Goal: Contribute content: Contribute content

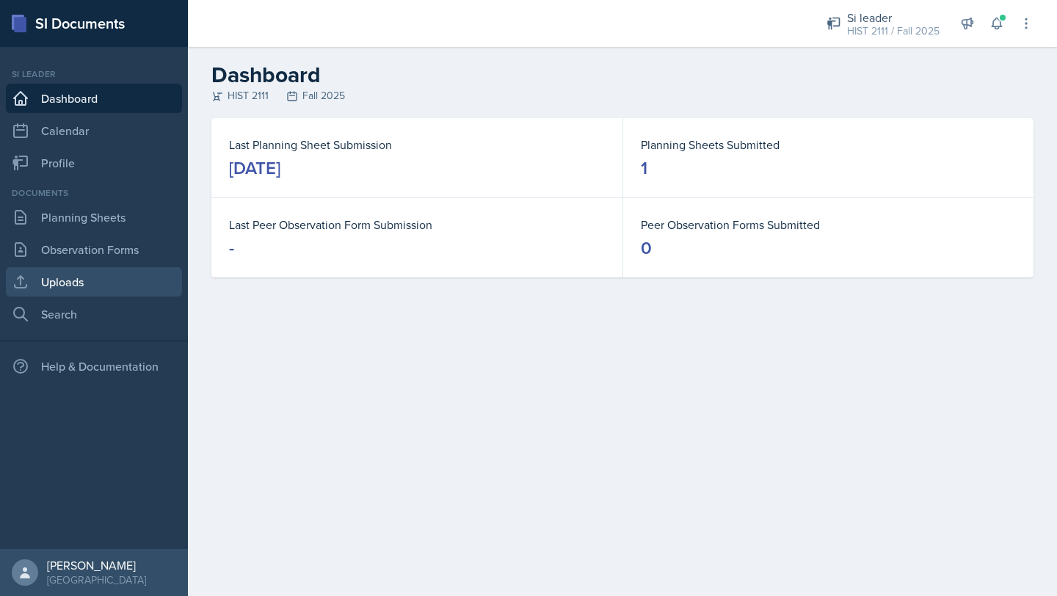
click at [120, 280] on link "Uploads" at bounding box center [94, 281] width 176 height 29
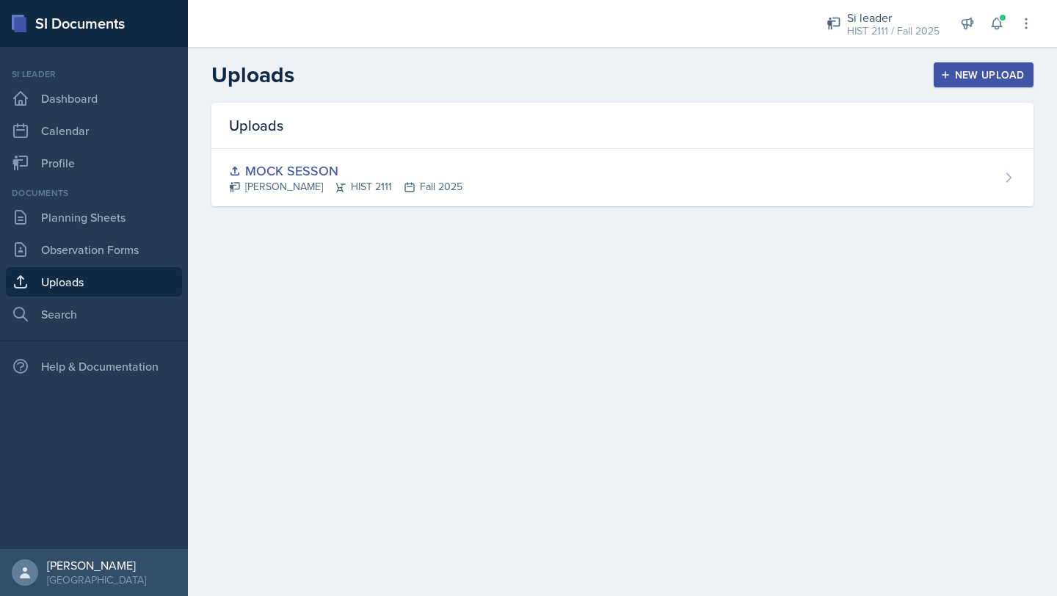
click at [989, 69] on div "New Upload" at bounding box center [983, 75] width 81 height 12
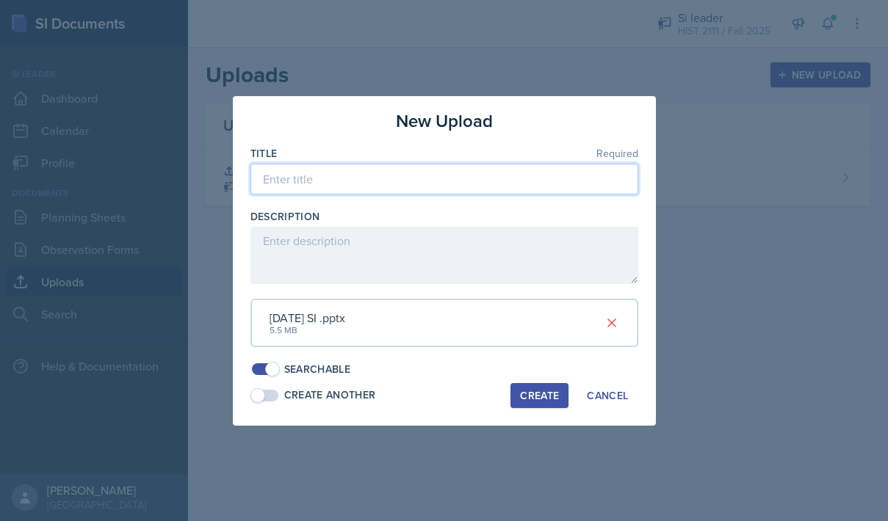
click at [516, 181] on input at bounding box center [444, 179] width 388 height 31
type input "H"
type input "Aughust 25th SI"
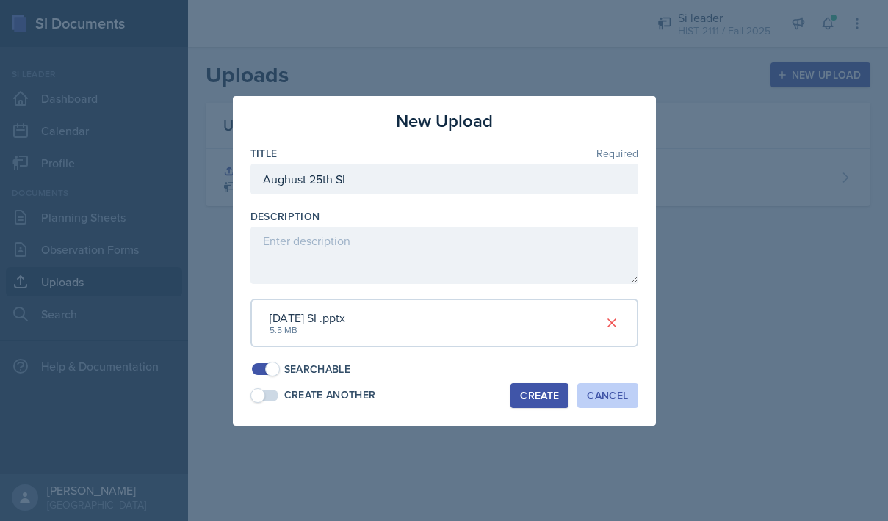
click at [601, 395] on div "Cancel" at bounding box center [607, 396] width 41 height 12
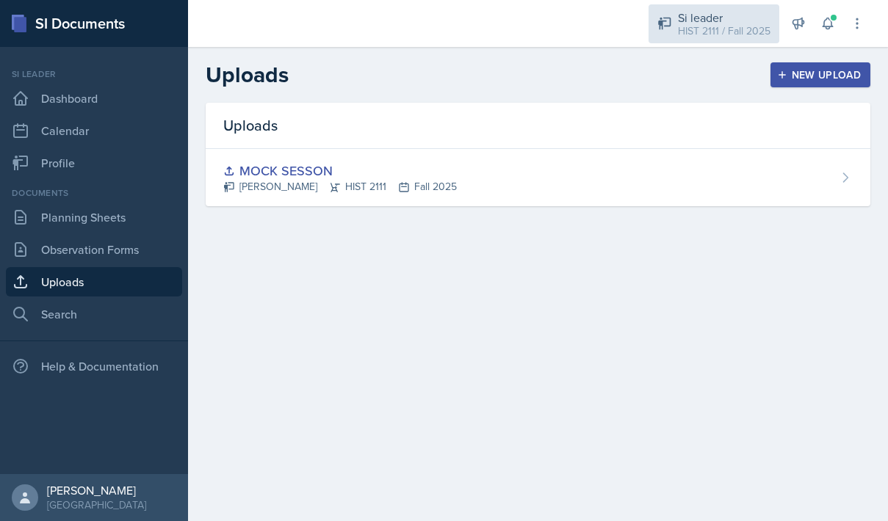
click at [723, 40] on div "Si leader HIST 2111 / Fall 2025" at bounding box center [713, 23] width 131 height 39
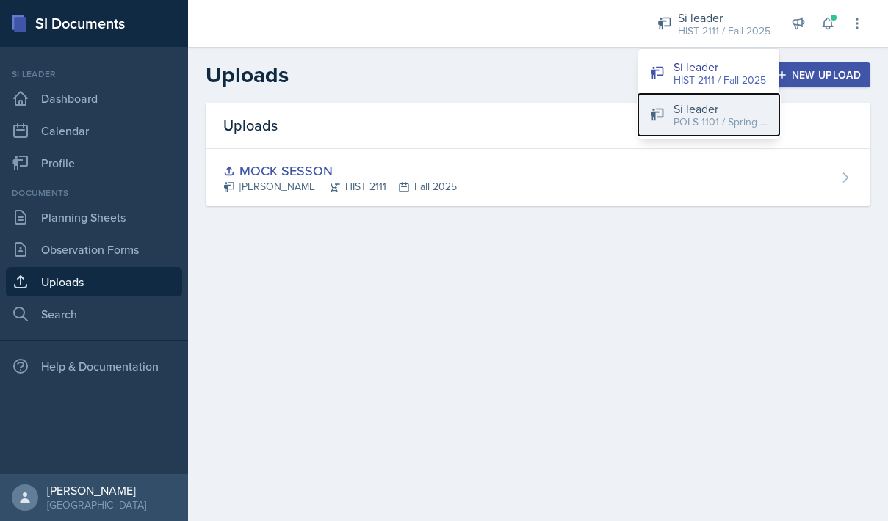
click at [699, 111] on div "Si leader" at bounding box center [720, 109] width 94 height 18
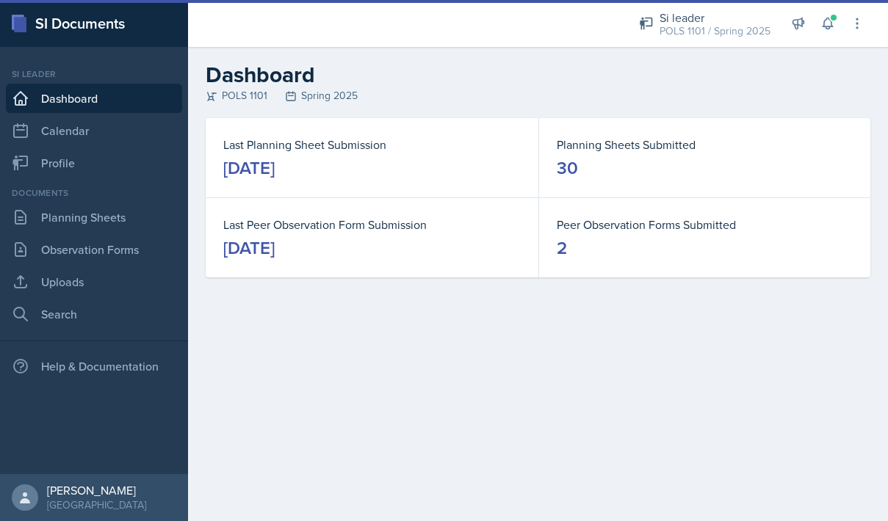
click at [112, 265] on div "Documents Planning Sheets Observation Forms Uploads Search" at bounding box center [94, 257] width 176 height 142
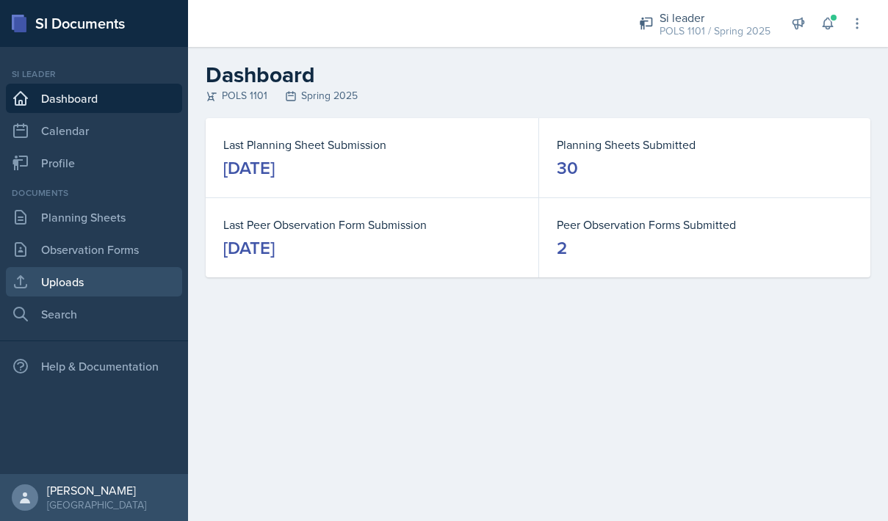
click at [112, 286] on link "Uploads" at bounding box center [94, 281] width 176 height 29
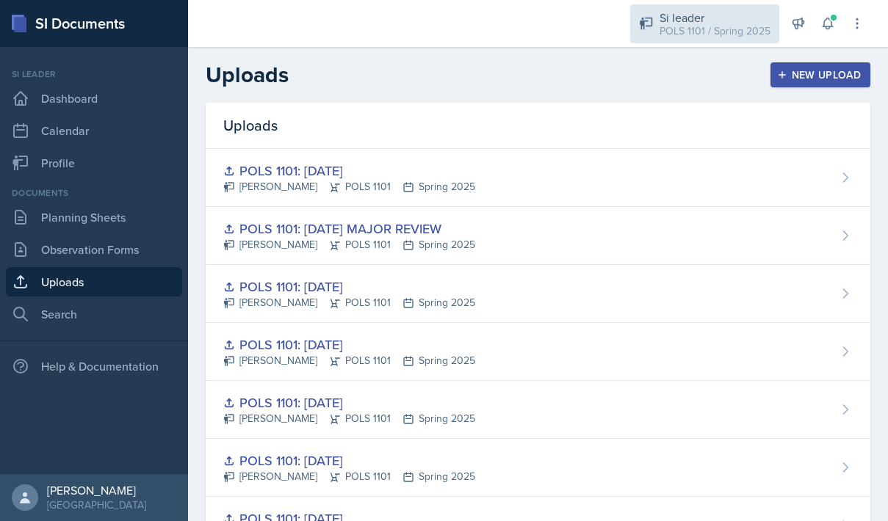
click at [703, 21] on div "Si leader" at bounding box center [714, 18] width 111 height 18
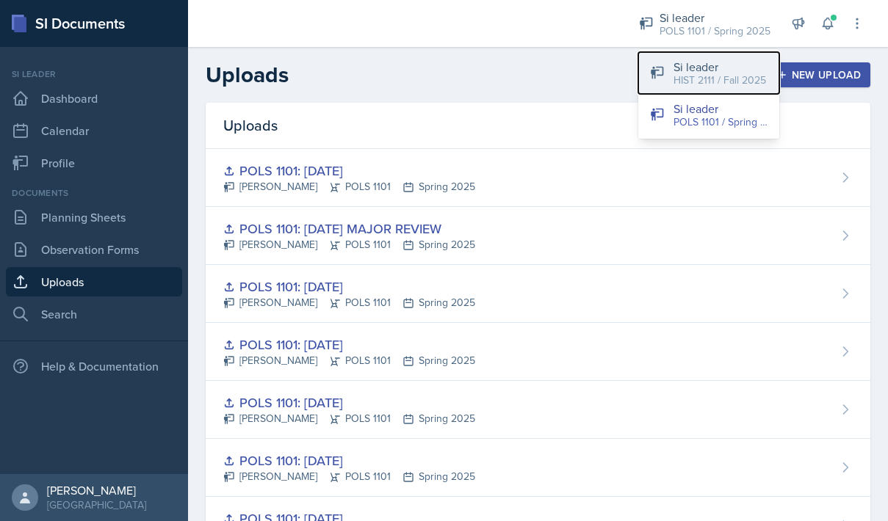
click at [694, 57] on button "Si leader HIST 2111 / Fall 2025" at bounding box center [708, 73] width 141 height 42
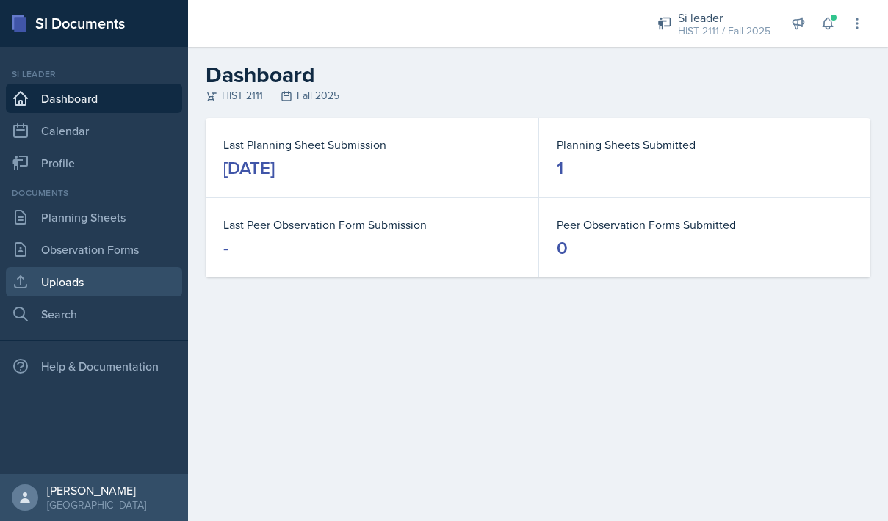
click at [133, 272] on link "Uploads" at bounding box center [94, 281] width 176 height 29
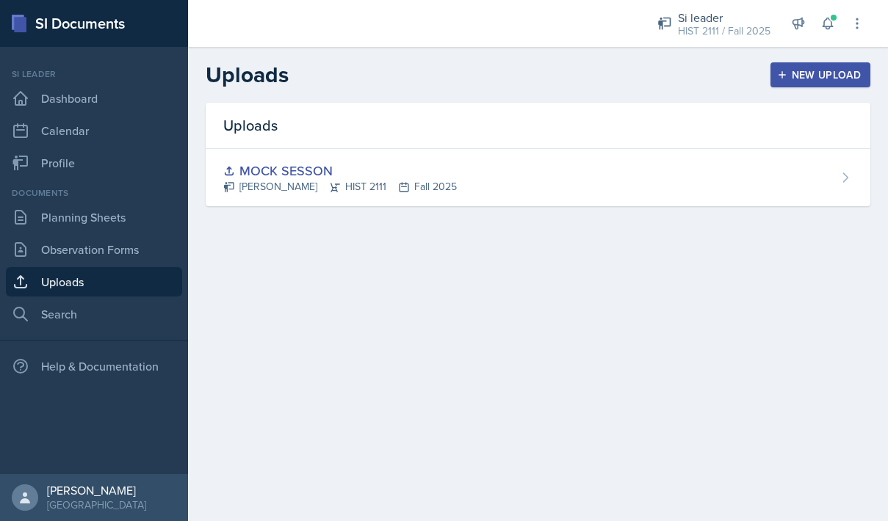
click at [844, 62] on button "New Upload" at bounding box center [820, 74] width 101 height 25
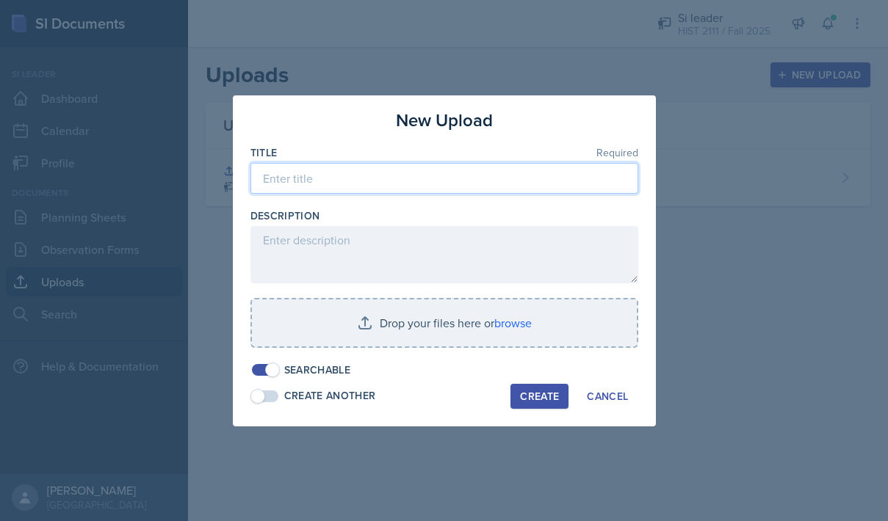
click at [484, 184] on input at bounding box center [444, 178] width 388 height 31
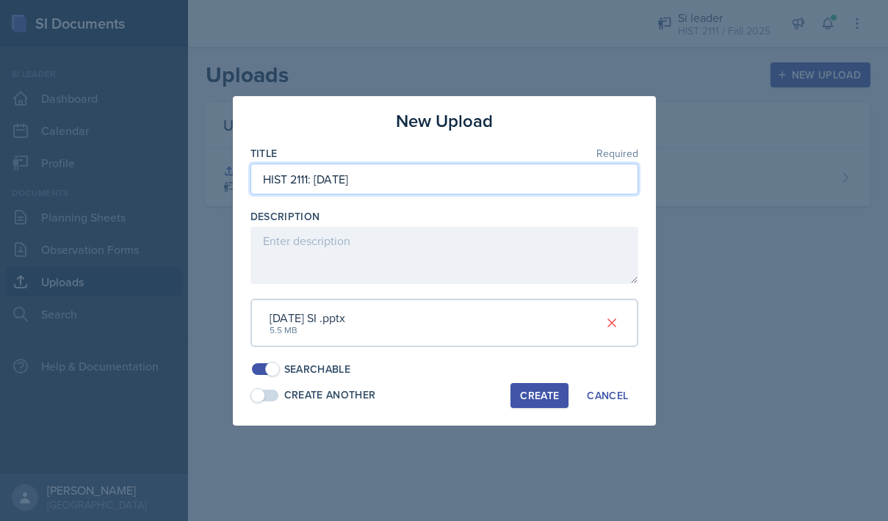
type input "HIST 2111: [DATE]"
click at [546, 396] on div "Create" at bounding box center [539, 396] width 39 height 12
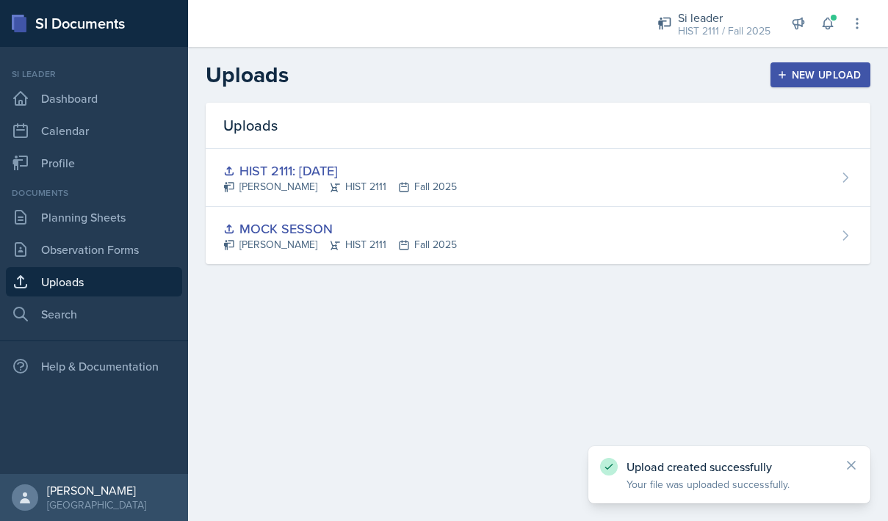
click at [820, 76] on div "New Upload" at bounding box center [820, 75] width 81 height 12
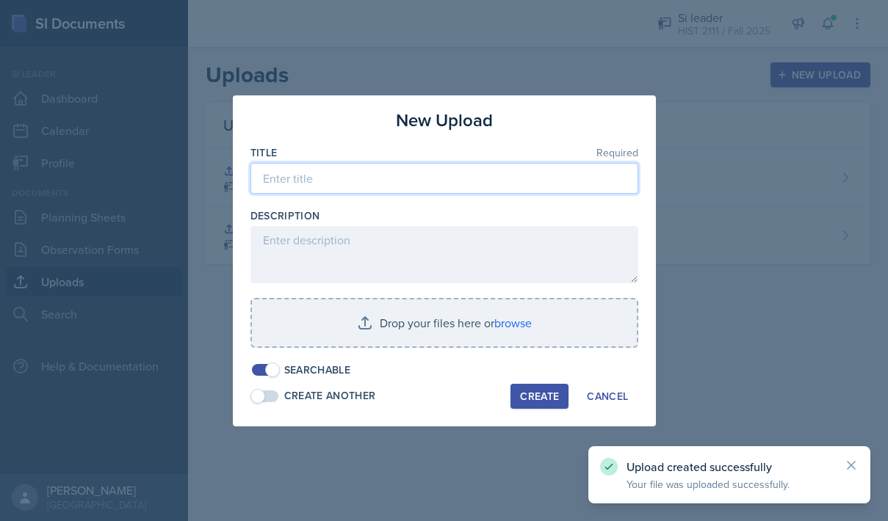
click at [551, 176] on input at bounding box center [444, 178] width 388 height 31
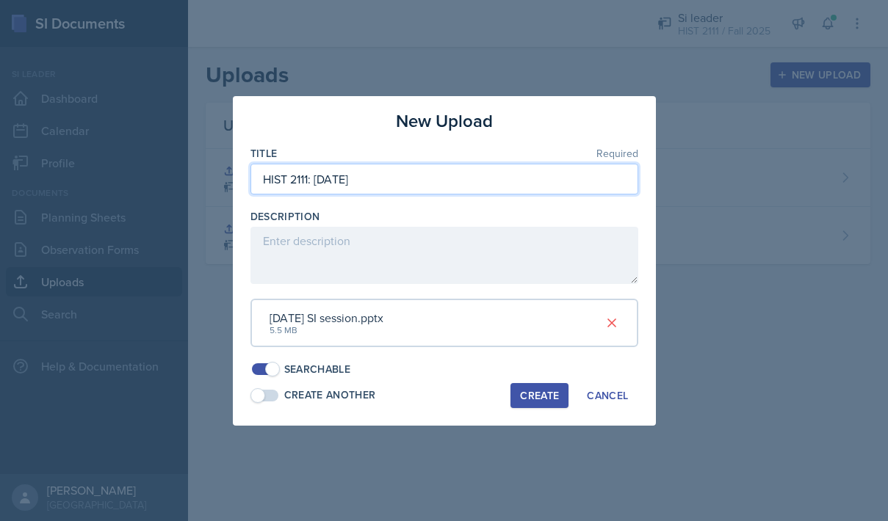
type input "HIST 2111: [DATE]"
click at [540, 391] on div "Create" at bounding box center [539, 396] width 39 height 12
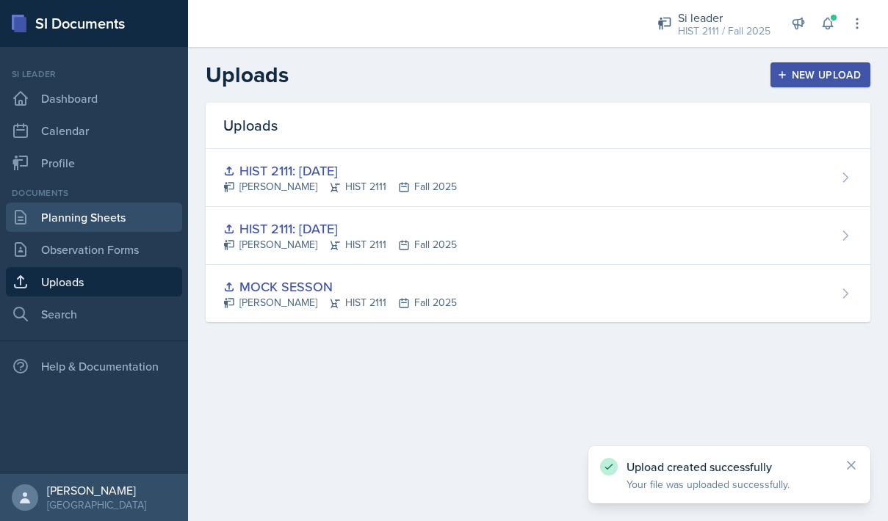
click at [101, 225] on link "Planning Sheets" at bounding box center [94, 217] width 176 height 29
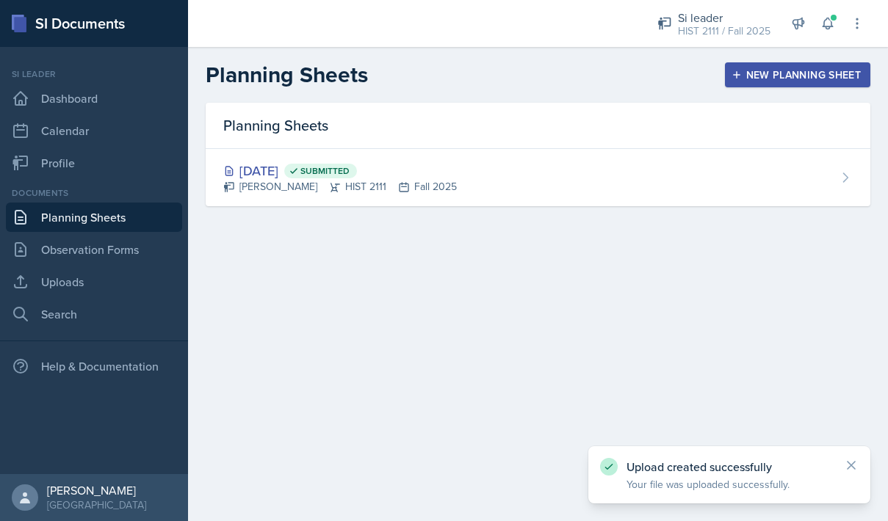
click at [768, 82] on button "New Planning Sheet" at bounding box center [797, 74] width 145 height 25
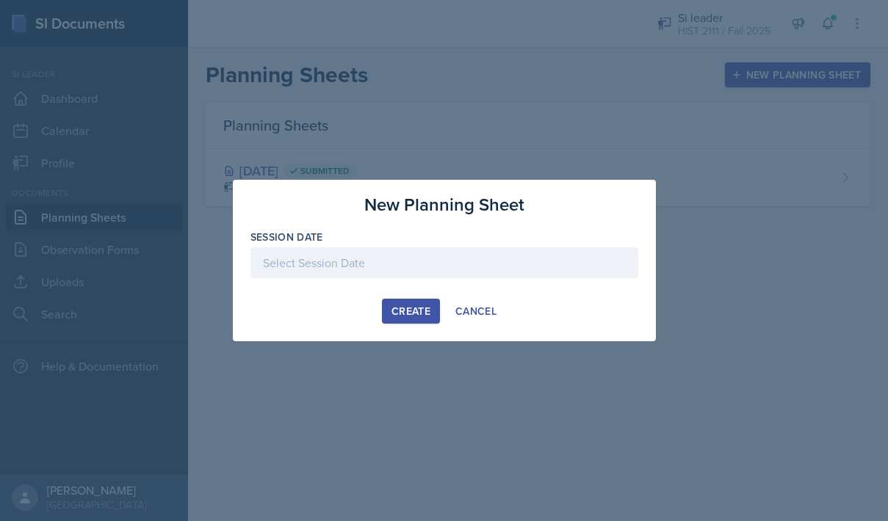
click at [407, 264] on div at bounding box center [444, 262] width 388 height 31
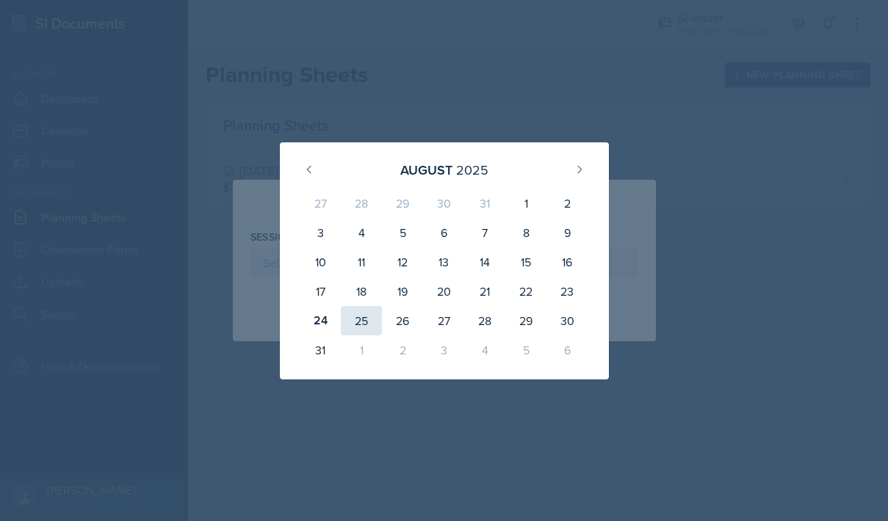
click at [355, 311] on div "25" at bounding box center [361, 320] width 41 height 29
type input "[DATE]"
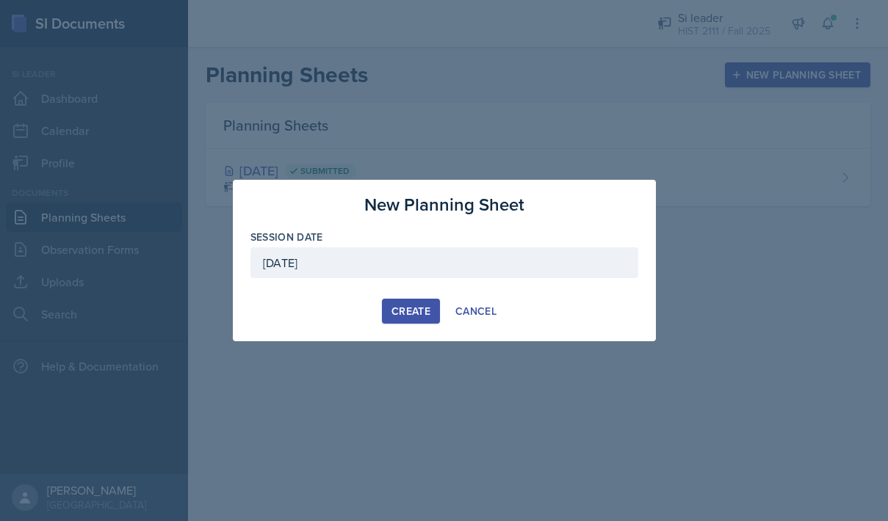
click at [426, 308] on div "Create" at bounding box center [410, 311] width 39 height 12
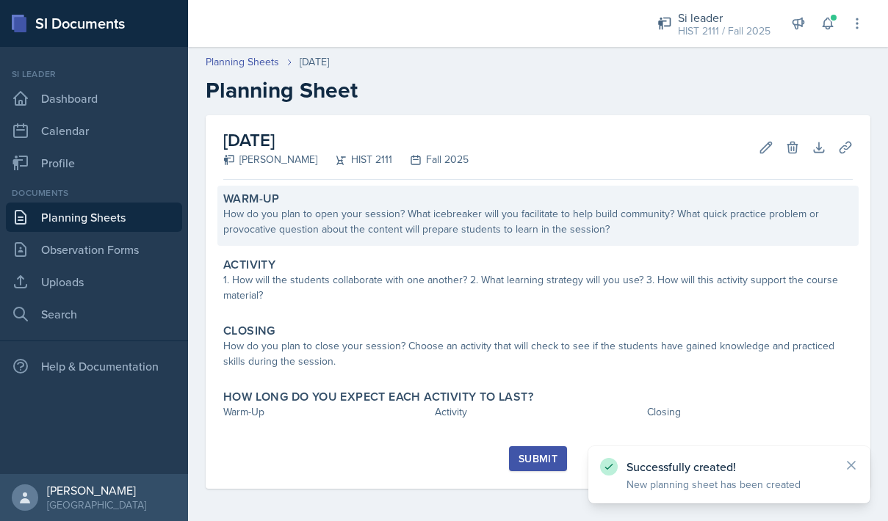
click at [548, 233] on div "How do you plan to open your session? What icebreaker will you facilitate to he…" at bounding box center [537, 221] width 629 height 31
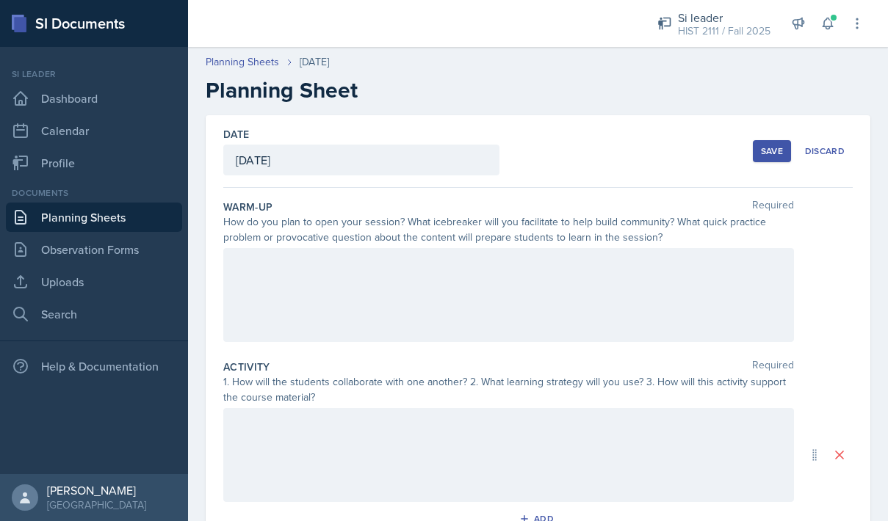
click at [518, 300] on div at bounding box center [508, 295] width 570 height 94
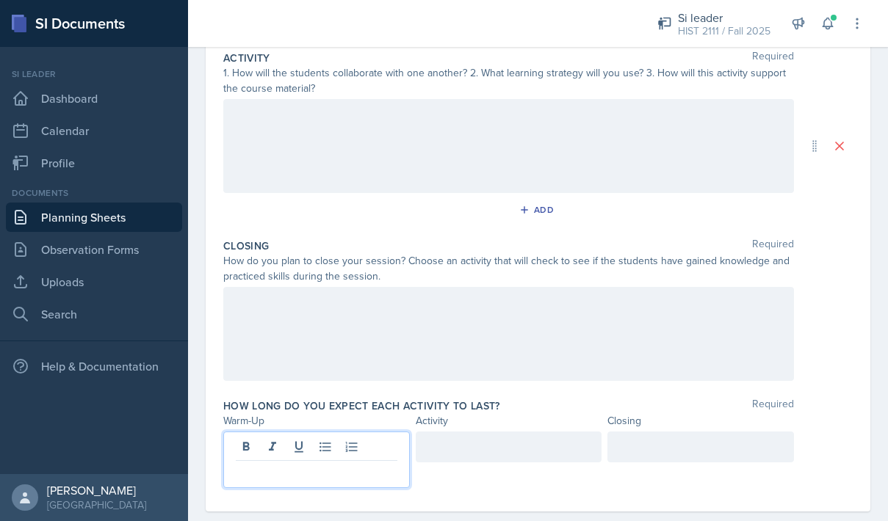
scroll to position [335, 0]
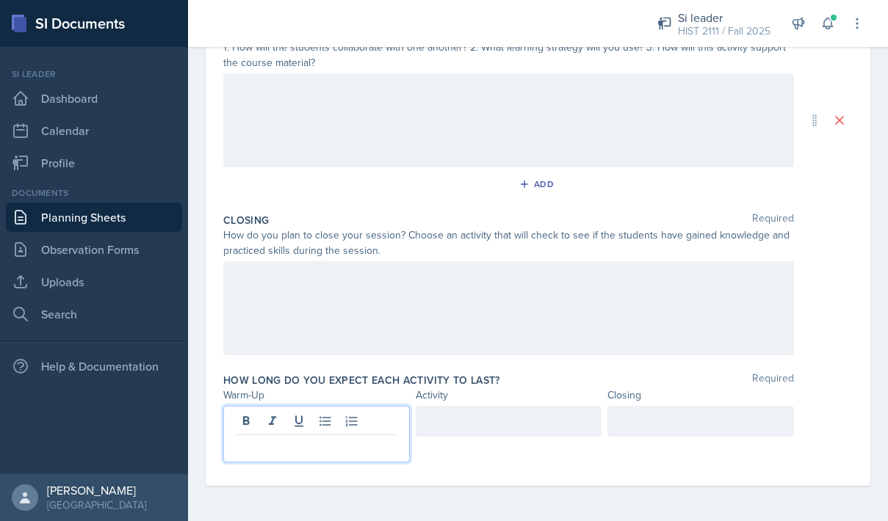
click at [307, 441] on p at bounding box center [317, 447] width 162 height 18
click at [763, 420] on div at bounding box center [700, 421] width 186 height 31
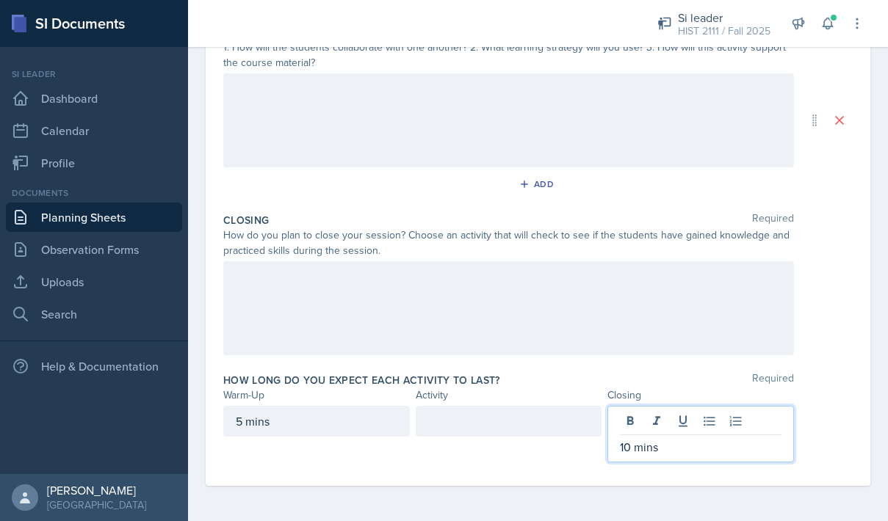
click at [518, 421] on div at bounding box center [509, 421] width 186 height 31
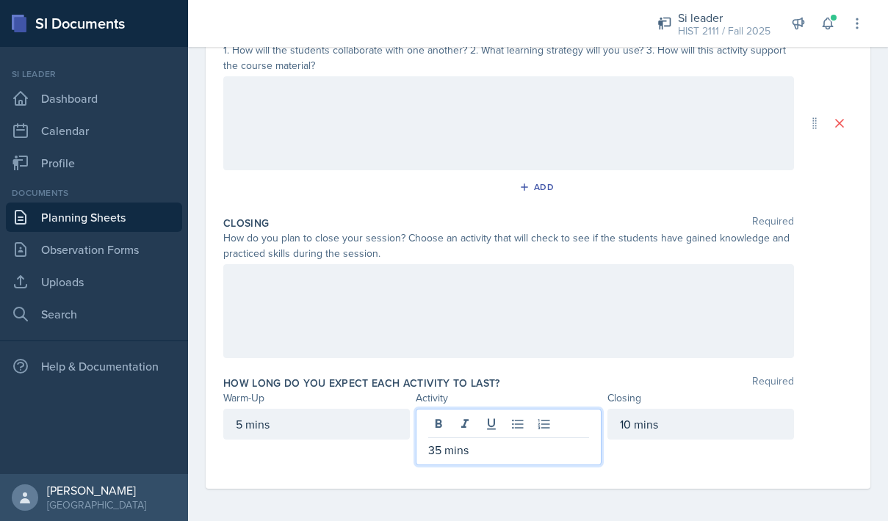
scroll to position [333, 0]
click at [441, 449] on p "35 mins" at bounding box center [509, 449] width 162 height 18
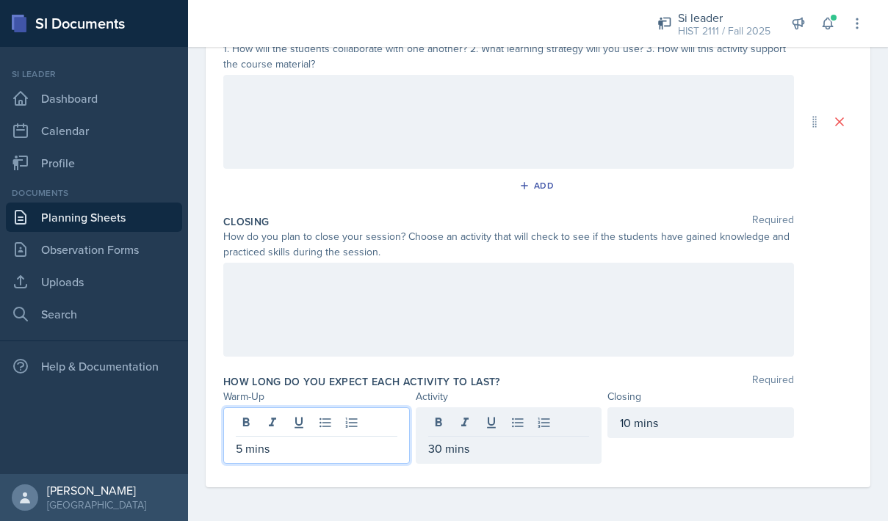
click at [244, 418] on div "5 mins" at bounding box center [316, 435] width 186 height 57
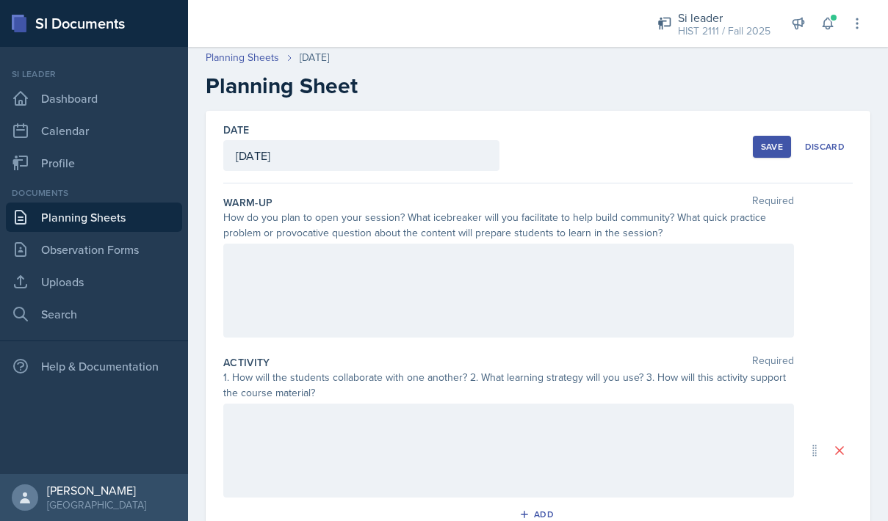
scroll to position [0, 0]
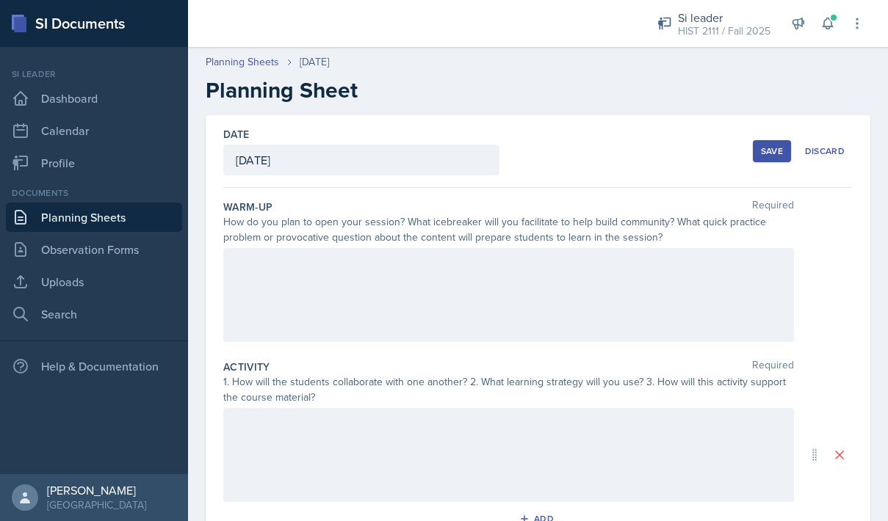
click at [341, 261] on div at bounding box center [508, 295] width 570 height 94
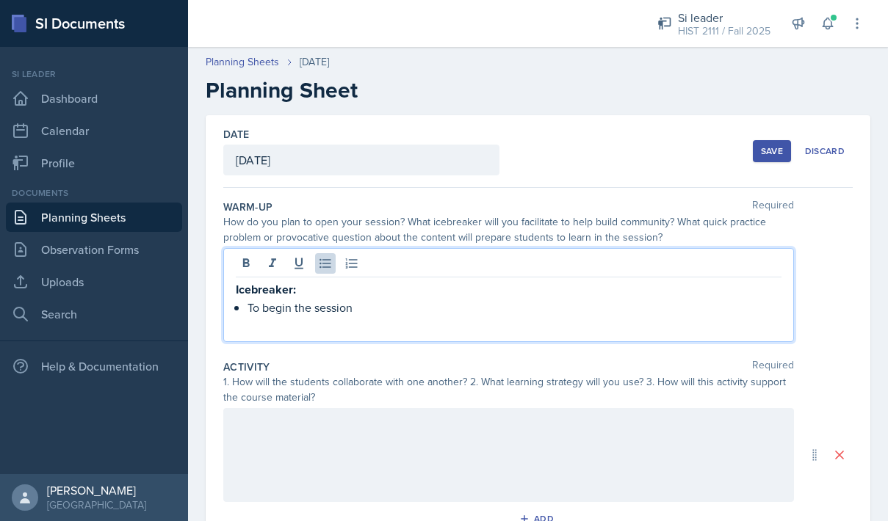
click at [237, 292] on strong "Icebreaker:" at bounding box center [266, 289] width 60 height 17
click at [255, 281] on p at bounding box center [509, 289] width 546 height 18
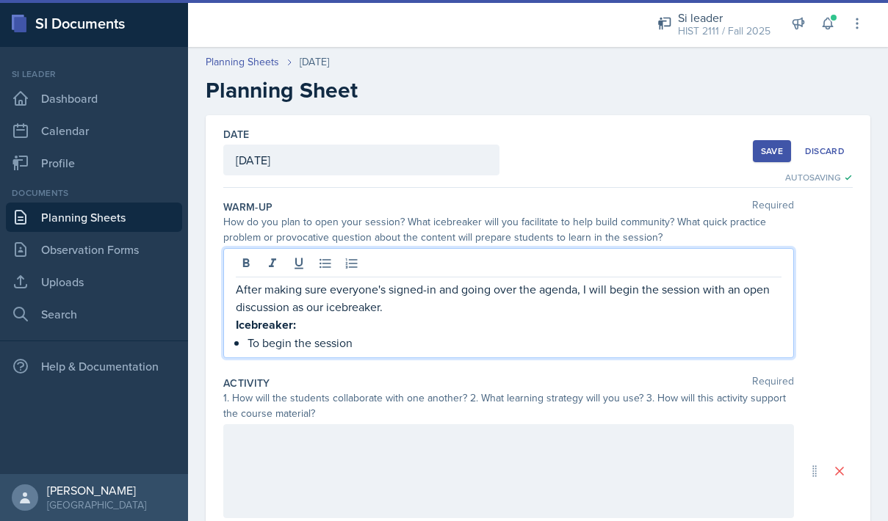
click at [428, 349] on p "To begin the session" at bounding box center [514, 343] width 534 height 18
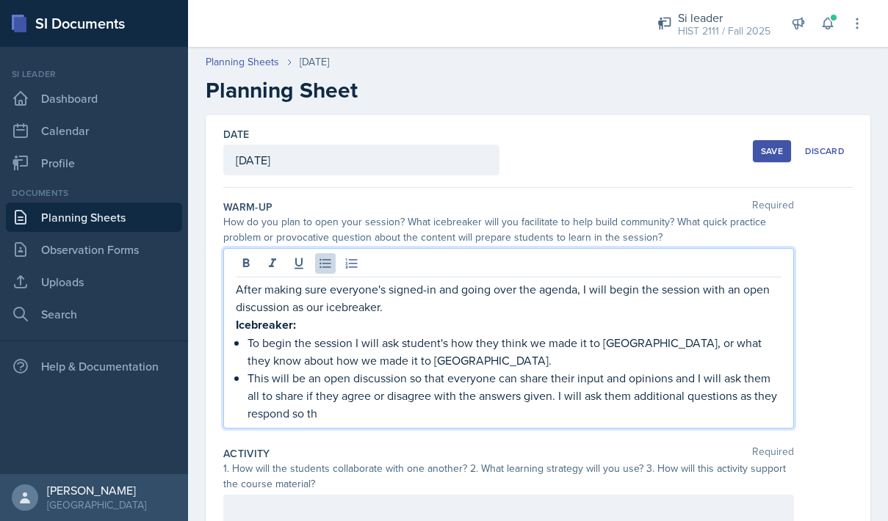
click at [736, 399] on p "This will be an open discussion so that everyone can share their input and opin…" at bounding box center [514, 395] width 534 height 53
click at [634, 412] on p "This will be an open discussion so that everyone can share their input and opin…" at bounding box center [514, 395] width 534 height 53
click at [274, 414] on p "This will be an open discussion so that everyone can share their input and opin…" at bounding box center [514, 395] width 534 height 53
click at [264, 413] on p "This will be an open discussion so that everyone can share their input and opin…" at bounding box center [514, 395] width 534 height 53
click at [314, 419] on p "This will be an open discussion so that everyone can share their input and opin…" at bounding box center [514, 395] width 534 height 53
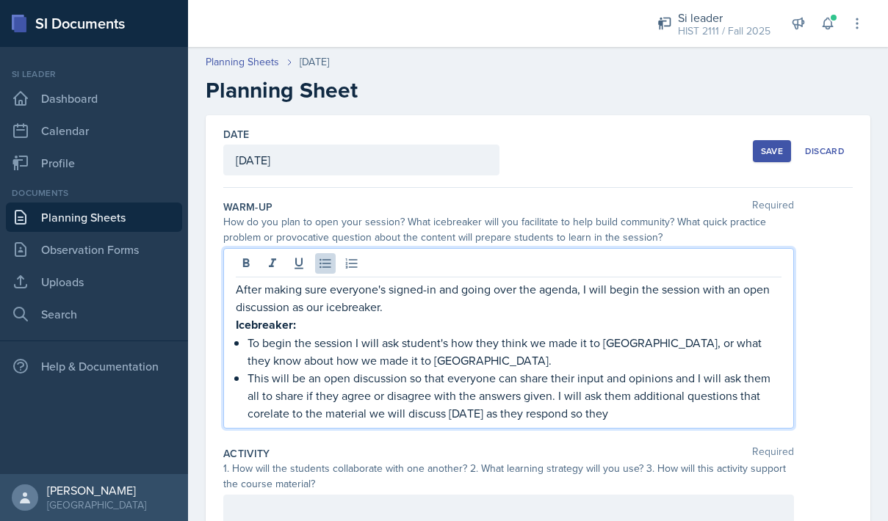
click at [256, 414] on p "This will be an open discussion so that everyone can share their input and opin…" at bounding box center [514, 395] width 534 height 53
click at [650, 410] on p "This will be an open discussion so that everyone can share their input and opin…" at bounding box center [514, 395] width 534 height 53
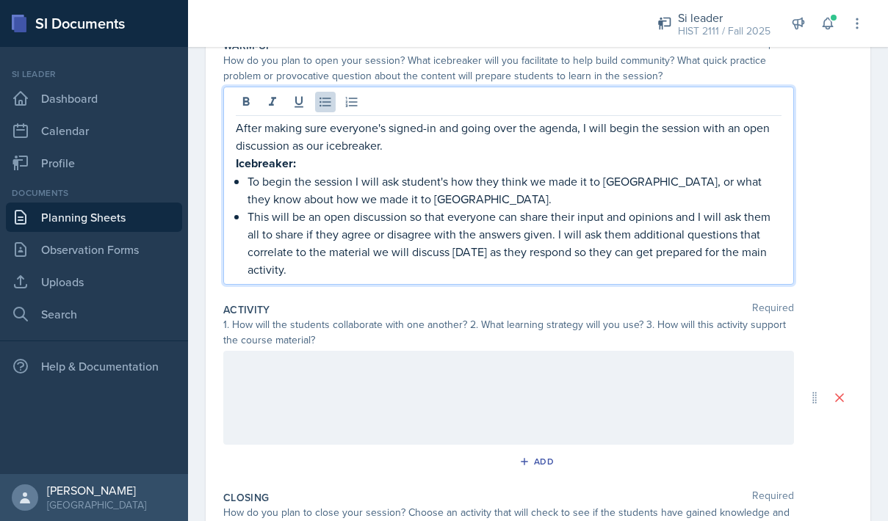
click at [604, 394] on div at bounding box center [508, 398] width 570 height 94
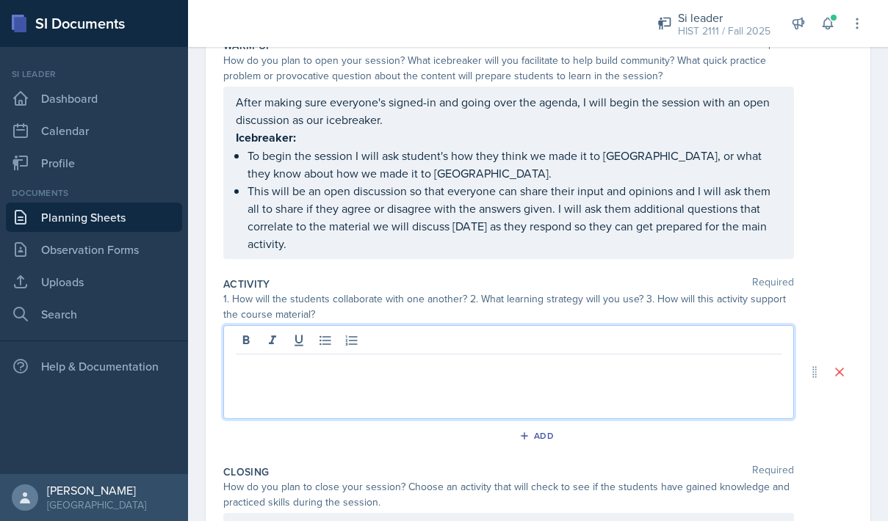
scroll to position [187, 0]
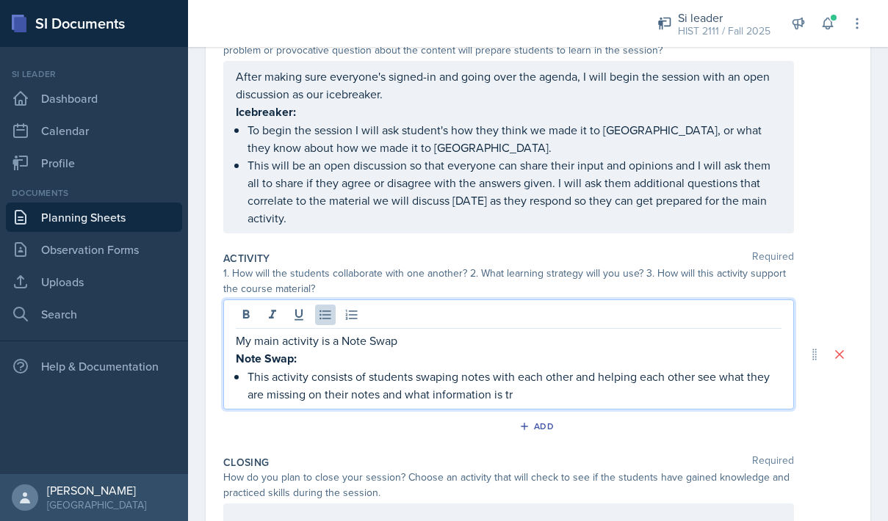
click at [439, 377] on p "This activity consists of students swaping notes with each other and helping ea…" at bounding box center [514, 385] width 534 height 35
click at [574, 392] on p "This activity consists of students swapping notes with each other and helping e…" at bounding box center [514, 385] width 534 height 35
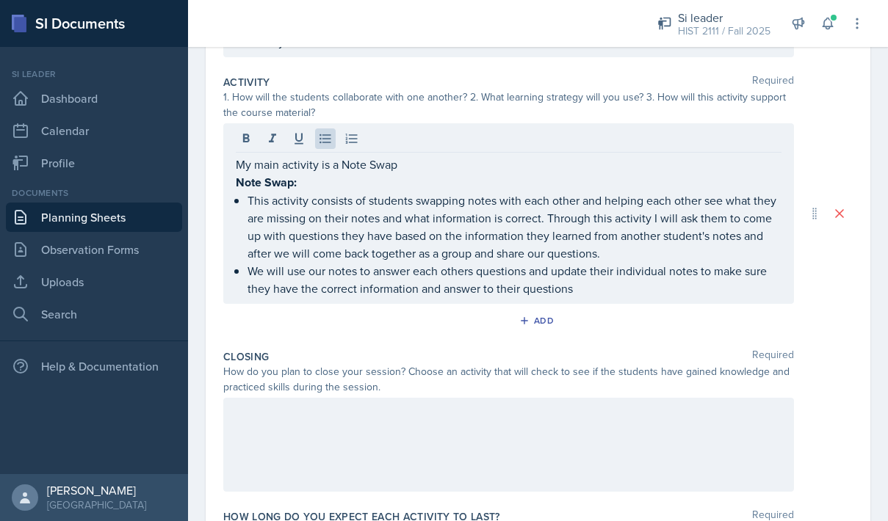
click at [477, 457] on div at bounding box center [508, 445] width 570 height 94
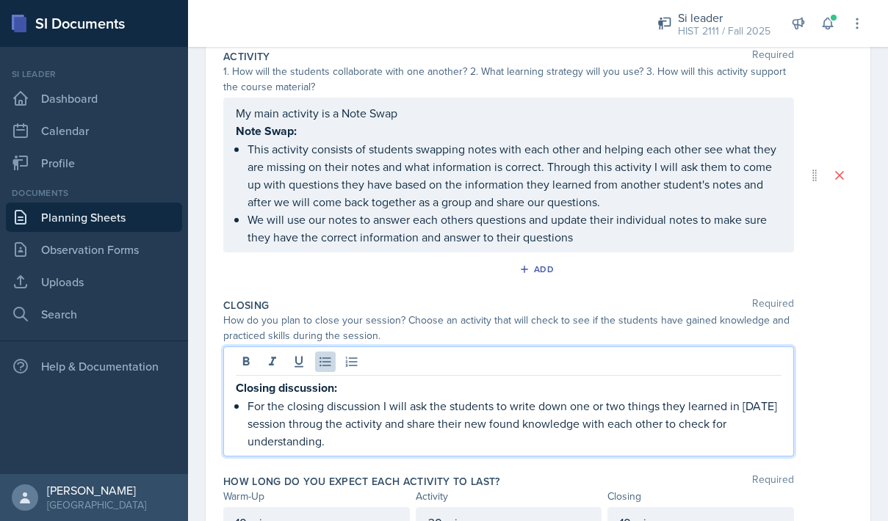
click at [320, 424] on p "For the closing discussion I will ask the students to write down one or two thi…" at bounding box center [514, 423] width 534 height 53
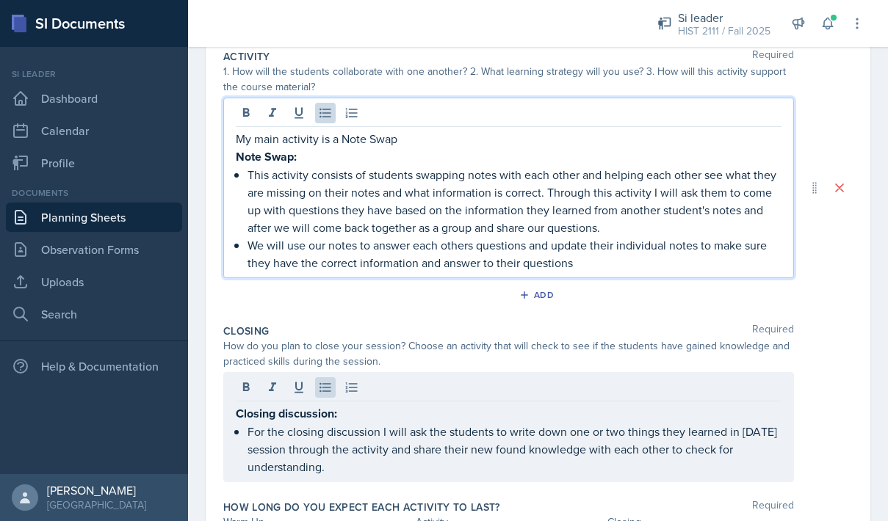
scroll to position [415, 0]
click at [606, 236] on p "We will use our notes to answer each others questions and update their individu…" at bounding box center [514, 253] width 534 height 35
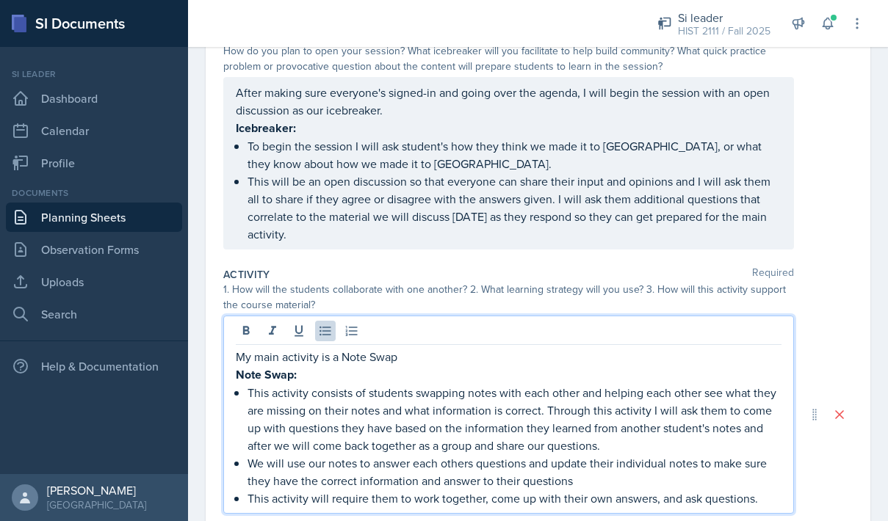
scroll to position [199, 0]
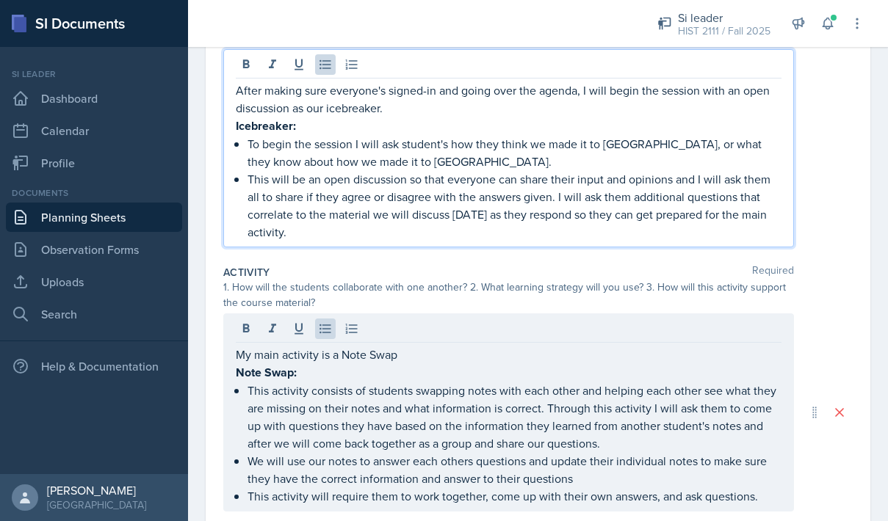
click at [606, 239] on p "This will be an open discussion so that everyone can share their input and opin…" at bounding box center [514, 205] width 534 height 70
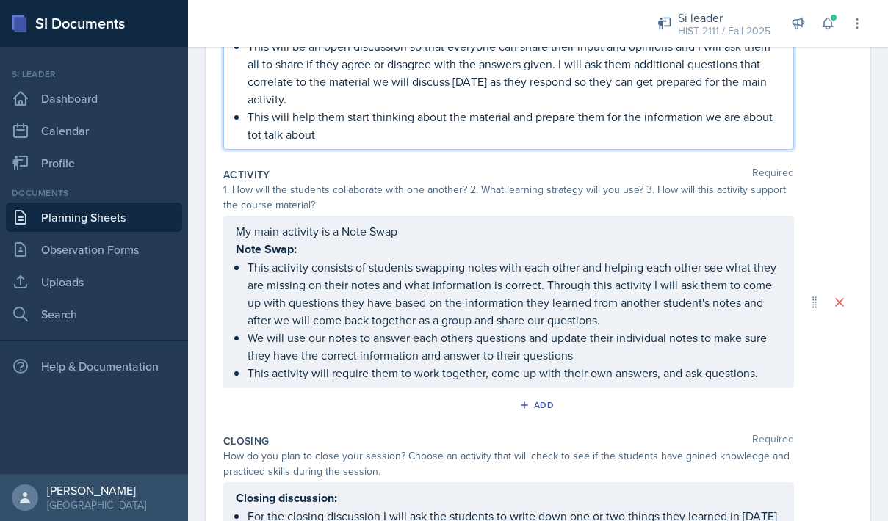
scroll to position [333, 0]
click at [258, 134] on p "This will help them start thinking about the material and prepare them for the …" at bounding box center [514, 123] width 534 height 35
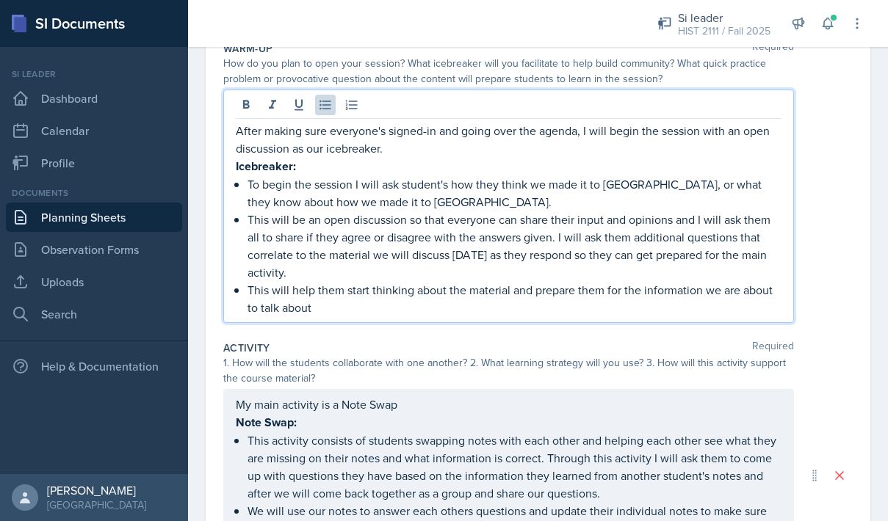
scroll to position [0, 0]
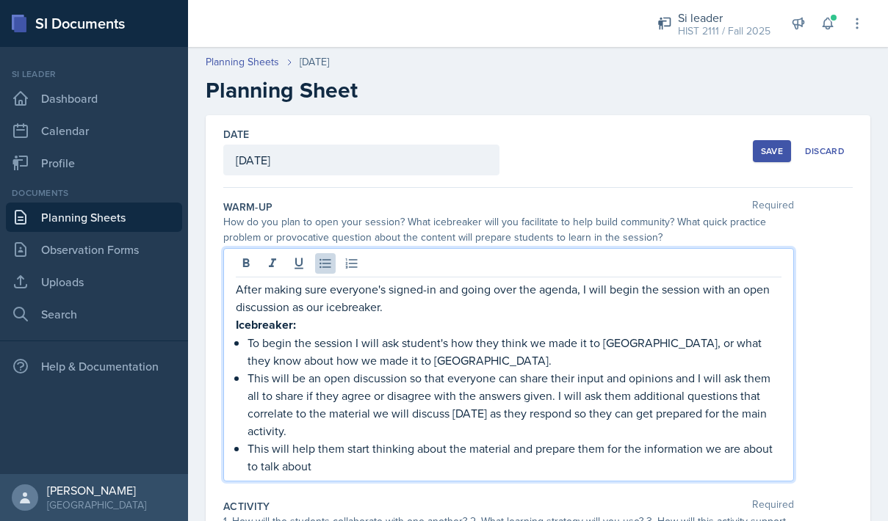
click at [780, 159] on button "Save" at bounding box center [772, 151] width 38 height 22
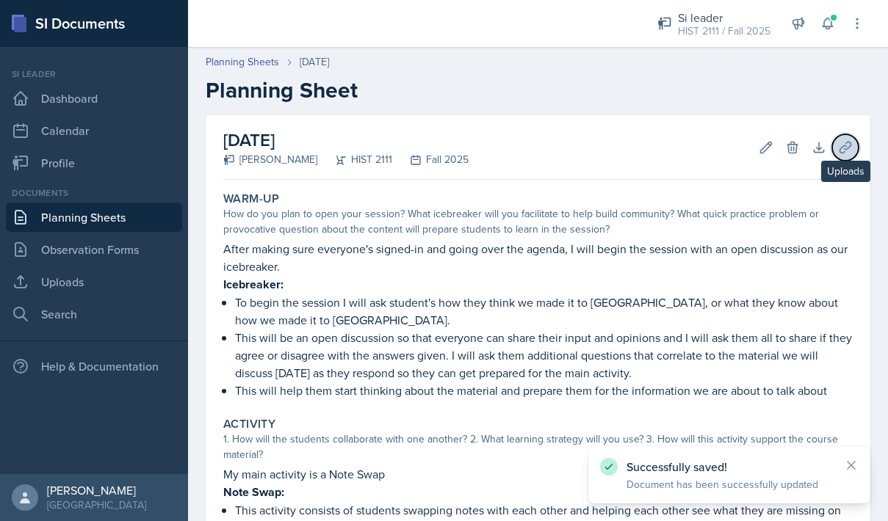
click at [850, 147] on icon at bounding box center [845, 147] width 15 height 15
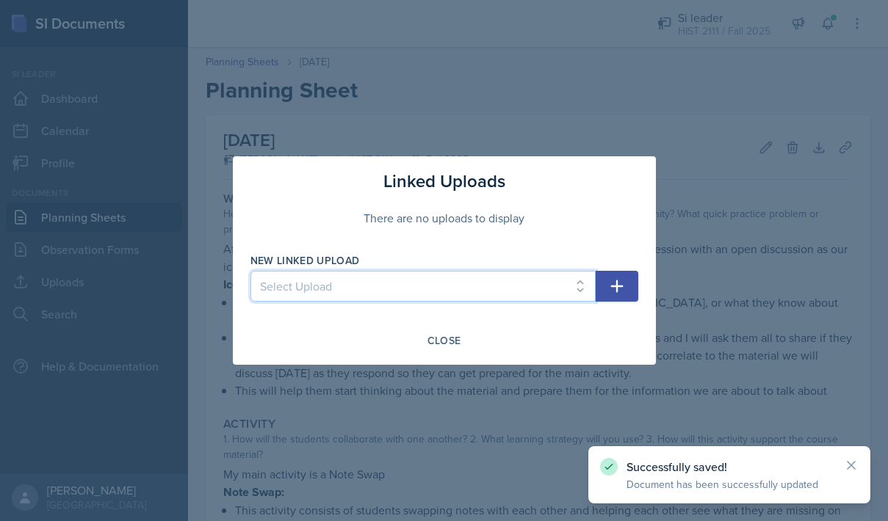
click at [430, 290] on select "Select Upload MOCK SESSON HIST 2111: [DATE] HIST 2111: [DATE]" at bounding box center [422, 286] width 345 height 31
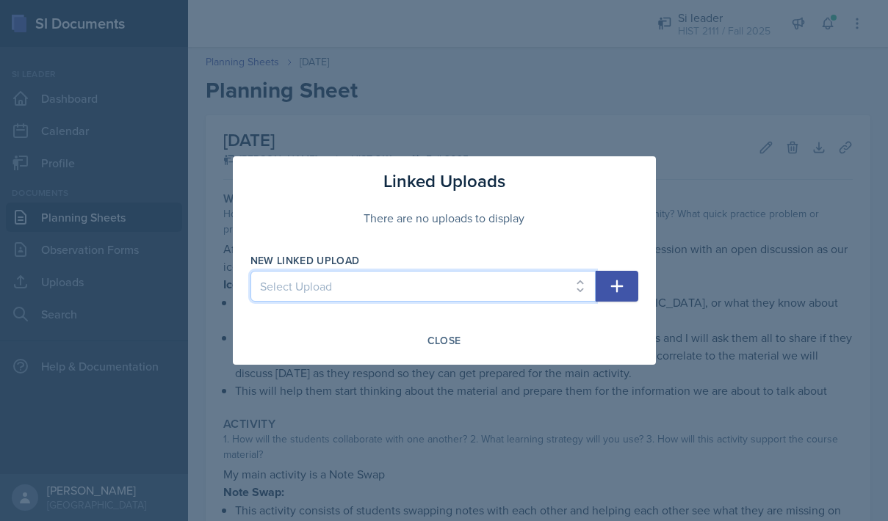
select select "e2716917-f6b1-45c7-93b8-e7a12378bff2"
click at [250, 271] on select "Select Upload MOCK SESSON HIST 2111: [DATE] HIST 2111: [DATE]" at bounding box center [422, 286] width 345 height 31
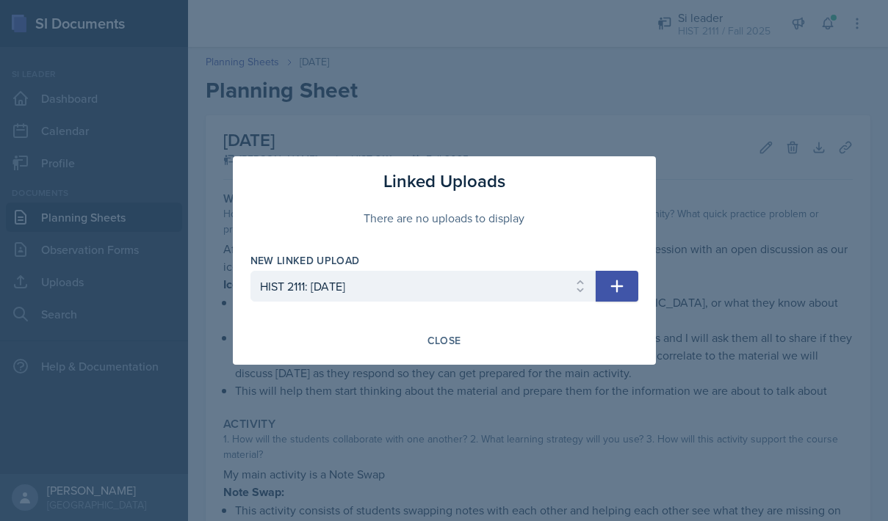
click at [630, 275] on button "button" at bounding box center [616, 286] width 43 height 31
select select
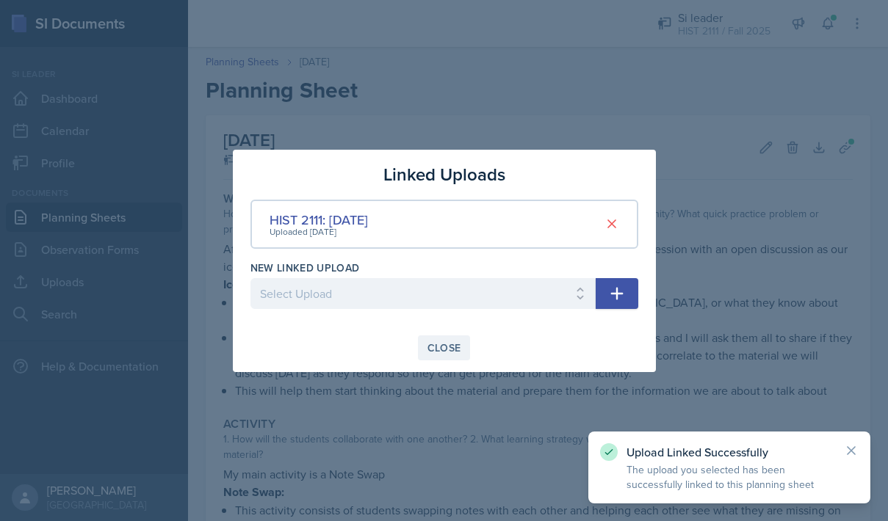
click at [448, 346] on div "Close" at bounding box center [444, 348] width 34 height 12
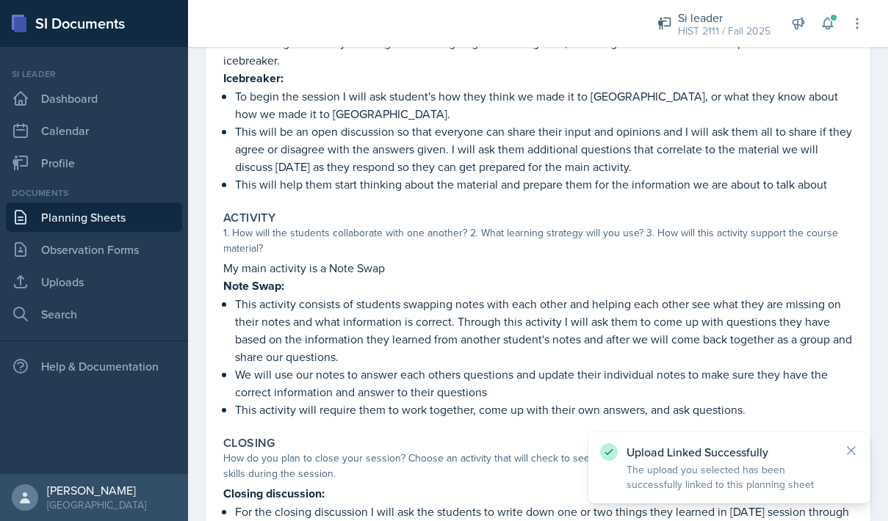
scroll to position [391, 0]
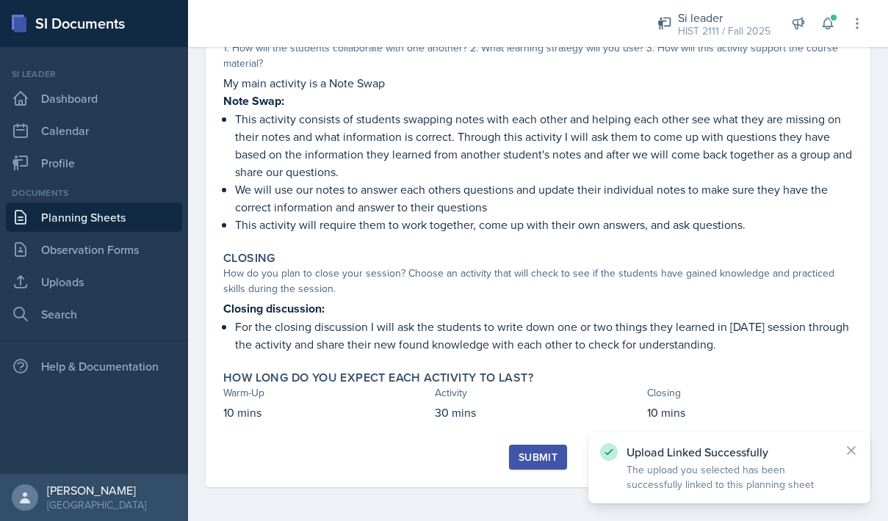
click at [528, 454] on div "Submit" at bounding box center [537, 458] width 39 height 12
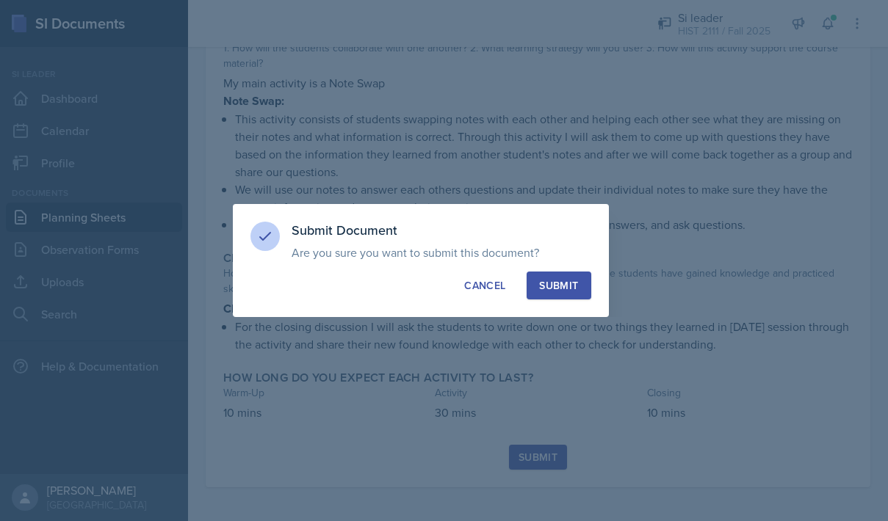
click at [563, 282] on div "Submit" at bounding box center [558, 285] width 39 height 15
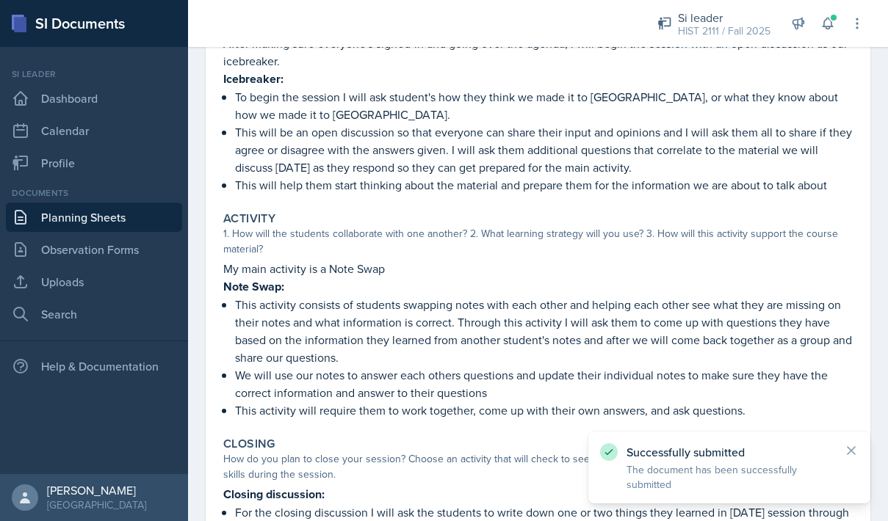
scroll to position [0, 0]
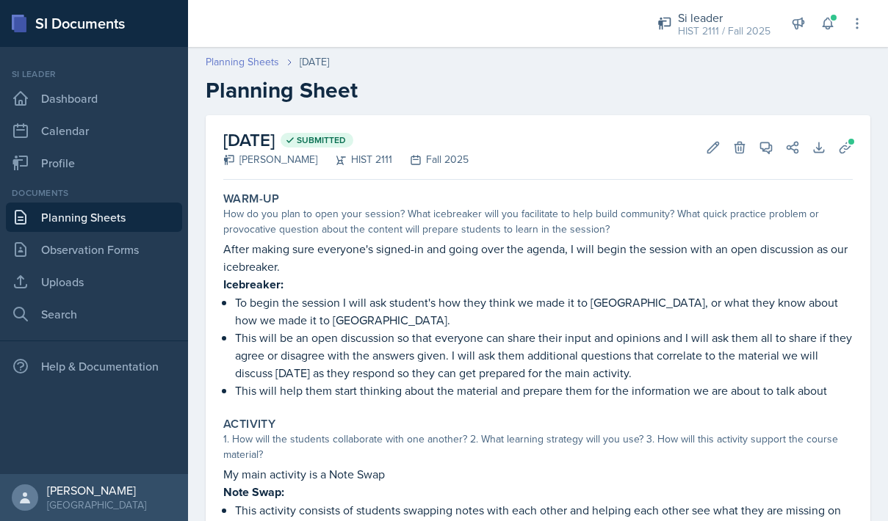
click at [247, 67] on link "Planning Sheets" at bounding box center [242, 61] width 73 height 15
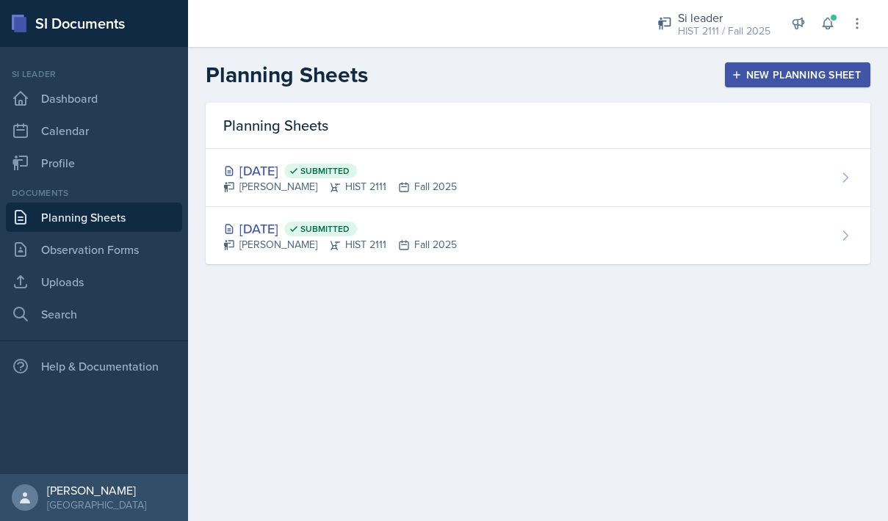
click at [827, 78] on div "New Planning Sheet" at bounding box center [797, 75] width 126 height 12
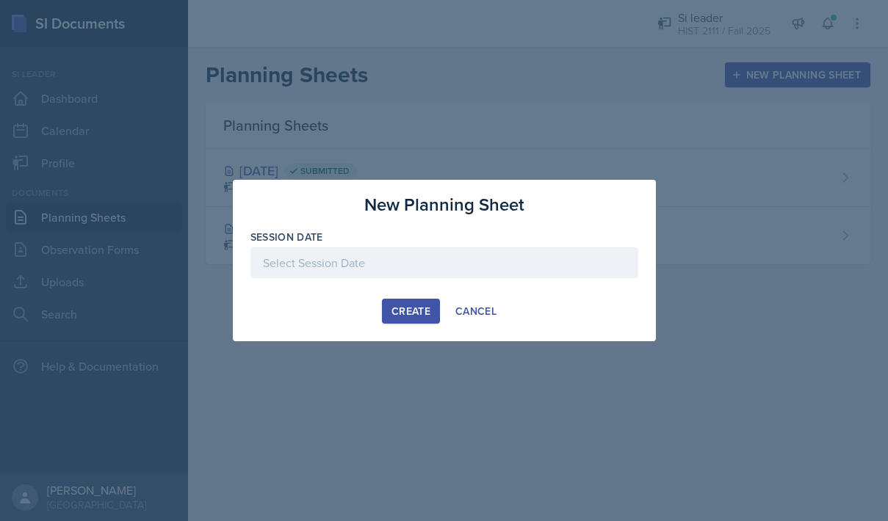
click at [414, 267] on div at bounding box center [444, 262] width 388 height 31
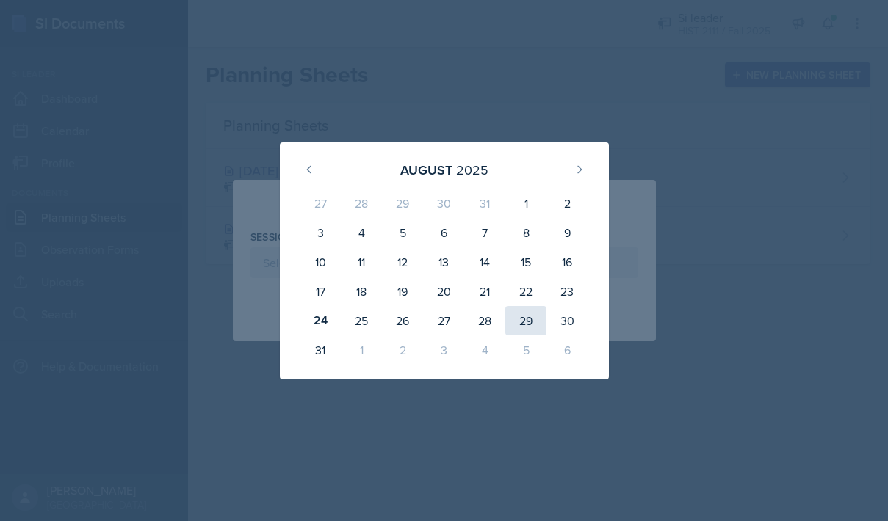
click at [534, 319] on div "29" at bounding box center [525, 320] width 41 height 29
type input "[DATE]"
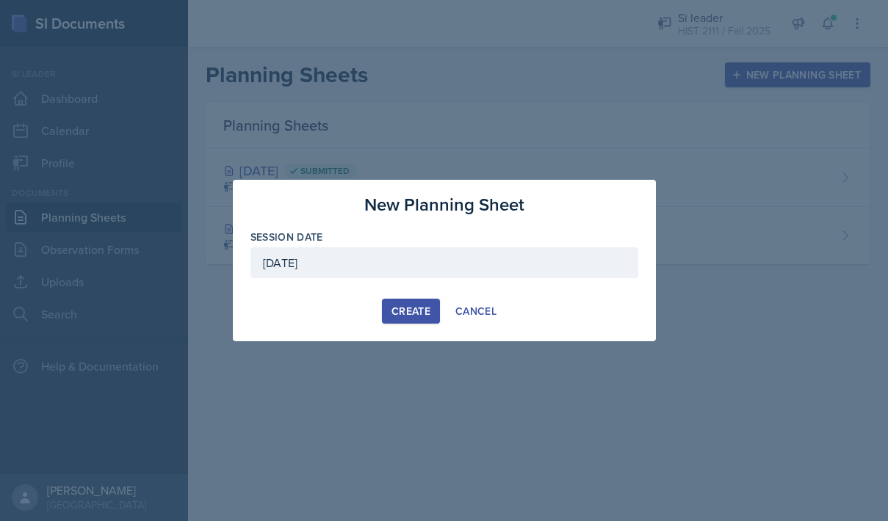
click at [396, 309] on div "Create" at bounding box center [410, 311] width 39 height 12
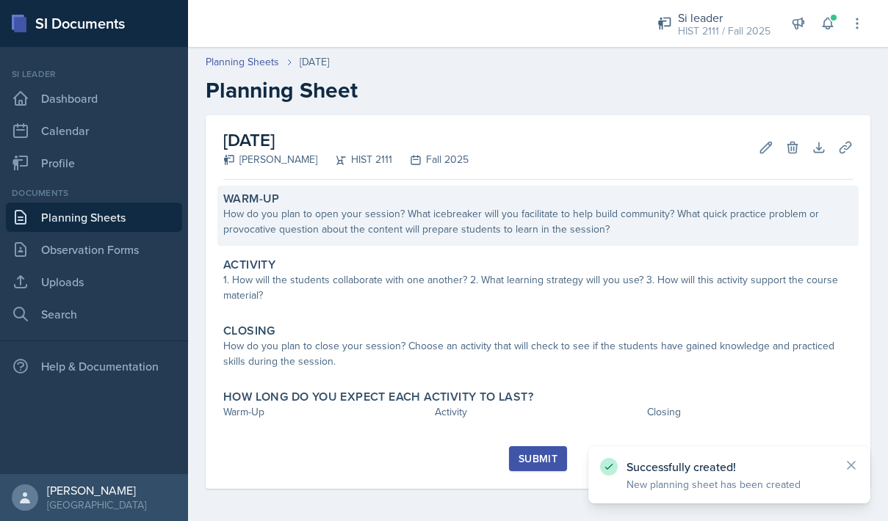
click at [441, 244] on div "Warm-Up How do you plan to open your session? What icebreaker will you facilita…" at bounding box center [537, 216] width 641 height 60
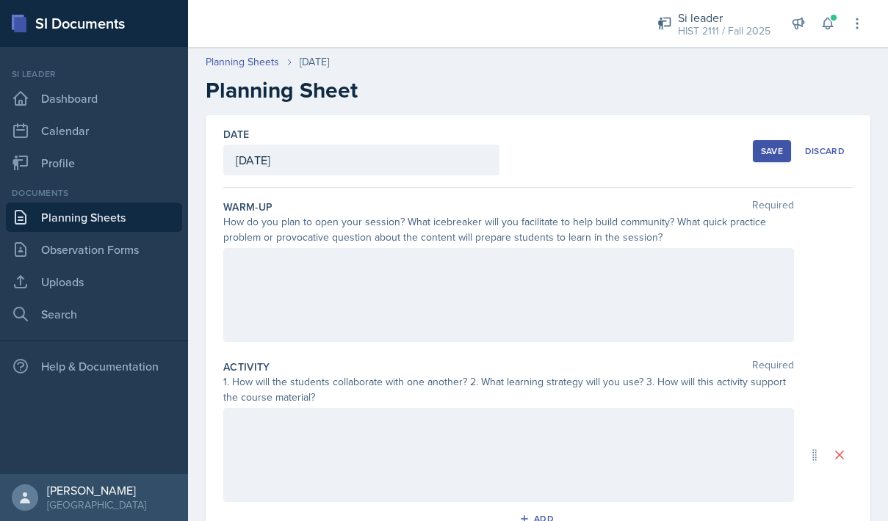
click at [565, 284] on div at bounding box center [508, 295] width 570 height 94
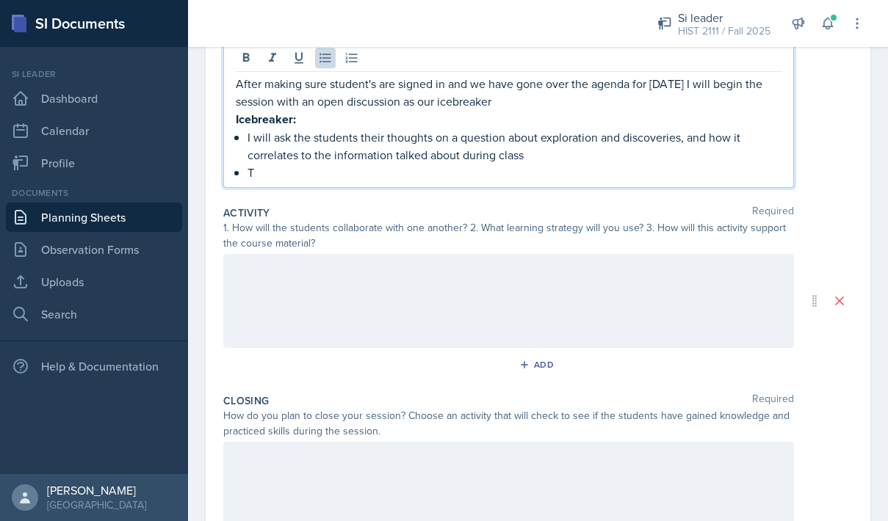
scroll to position [207, 0]
click at [449, 175] on p "This will help them form their own opinins on the matter and t" at bounding box center [514, 171] width 534 height 18
click at [633, 168] on p "This will help them form their own opinions on the matter and t" at bounding box center [514, 171] width 534 height 18
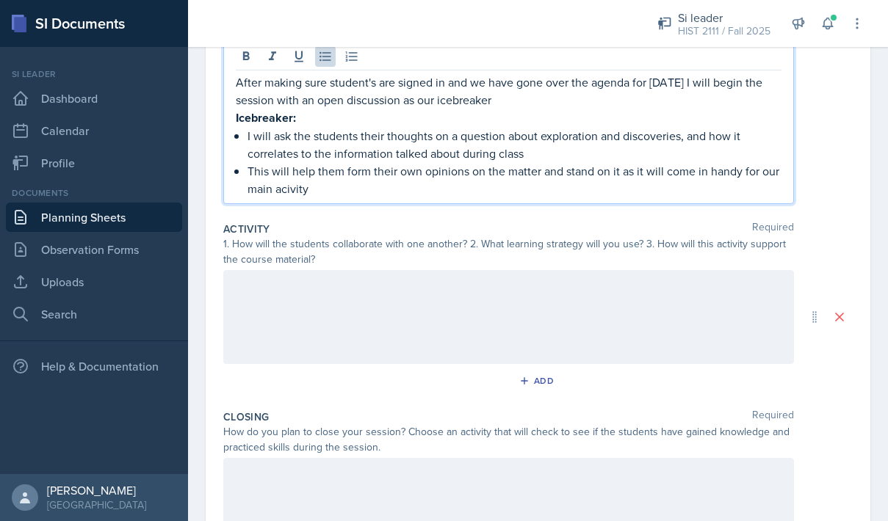
click at [573, 294] on div at bounding box center [508, 317] width 570 height 94
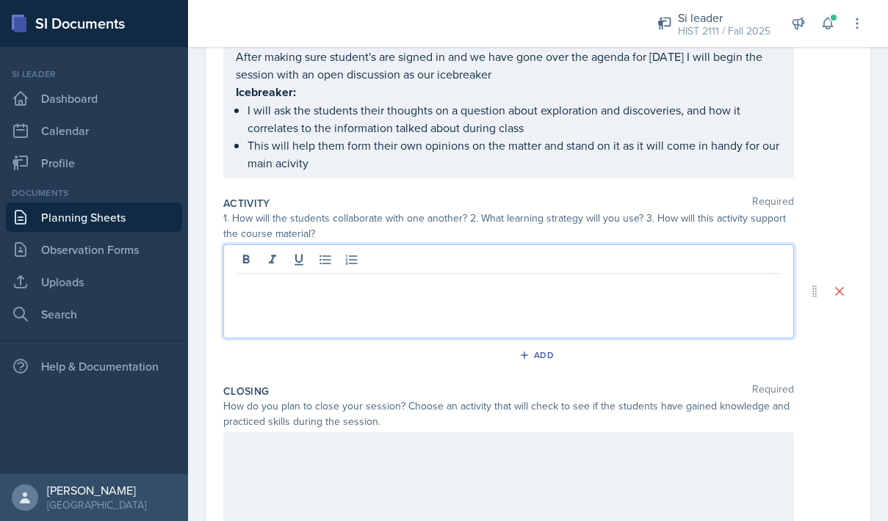
click at [480, 165] on p "This will help them form their own opinions on the matter and stand on it as it…" at bounding box center [514, 154] width 534 height 35
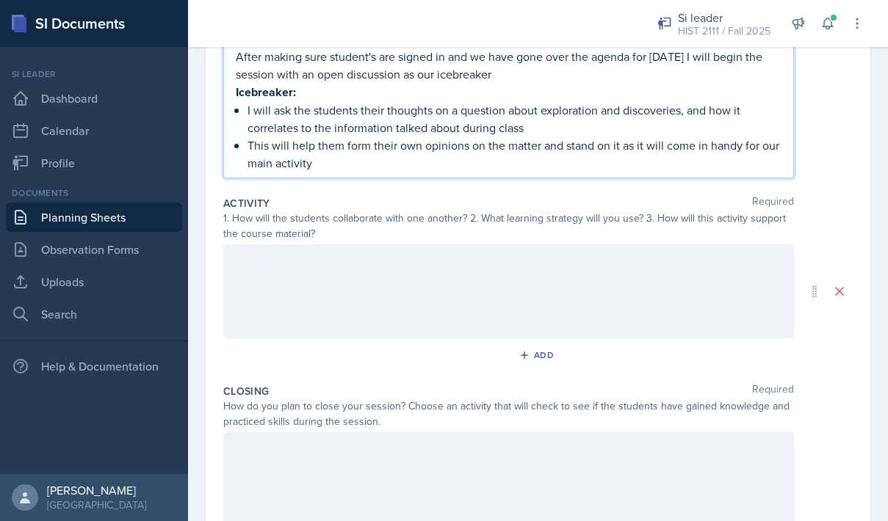
click at [482, 291] on div at bounding box center [508, 291] width 570 height 94
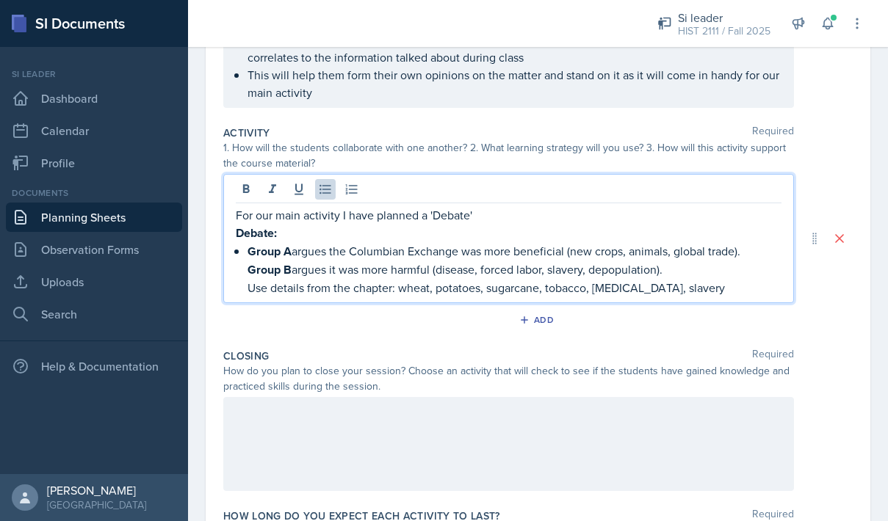
scroll to position [283, 0]
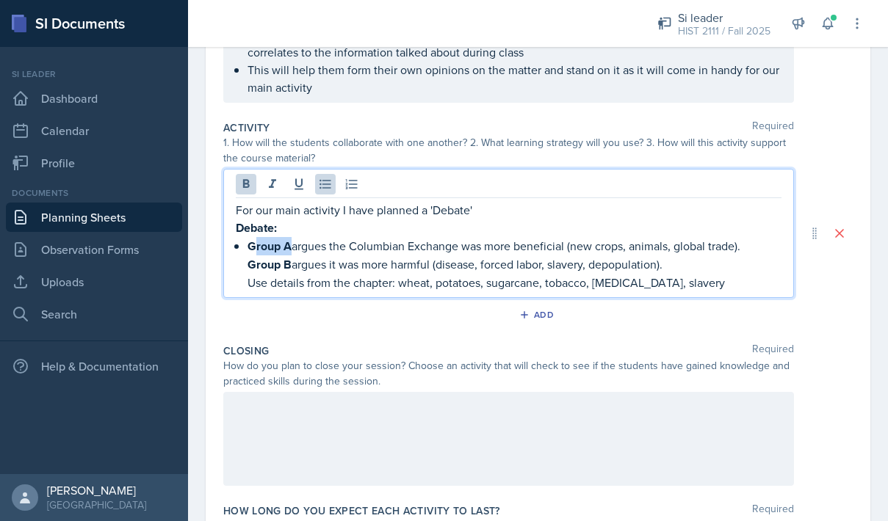
drag, startPoint x: 292, startPoint y: 244, endPoint x: 252, endPoint y: 240, distance: 40.6
click at [252, 240] on p "Group A argues the Columbian Exchange was more beneficial (new crops, animals, …" at bounding box center [514, 246] width 534 height 18
click at [252, 240] on strong "Group A" at bounding box center [269, 246] width 44 height 17
click at [247, 240] on strong "Group A" at bounding box center [269, 246] width 44 height 17
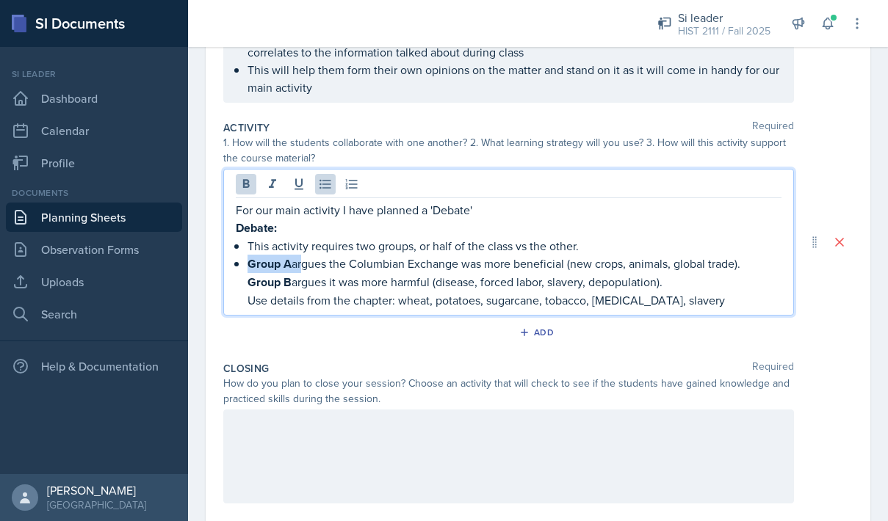
drag, startPoint x: 297, startPoint y: 260, endPoint x: 237, endPoint y: 256, distance: 60.3
click at [247, 256] on li "Group A argues the Columbian Exchange was more beneficial (new crops, animals, …" at bounding box center [514, 282] width 534 height 54
click at [372, 272] on p "Group B argues it was more harmful (disease, forced labor, slavery, depopulatio…" at bounding box center [514, 281] width 534 height 18
click at [289, 263] on p "Group A argues the Columbian Exchange was more beneficial (new crops, animals, …" at bounding box center [514, 264] width 534 height 18
drag, startPoint x: 742, startPoint y: 267, endPoint x: 758, endPoint y: 270, distance: 16.4
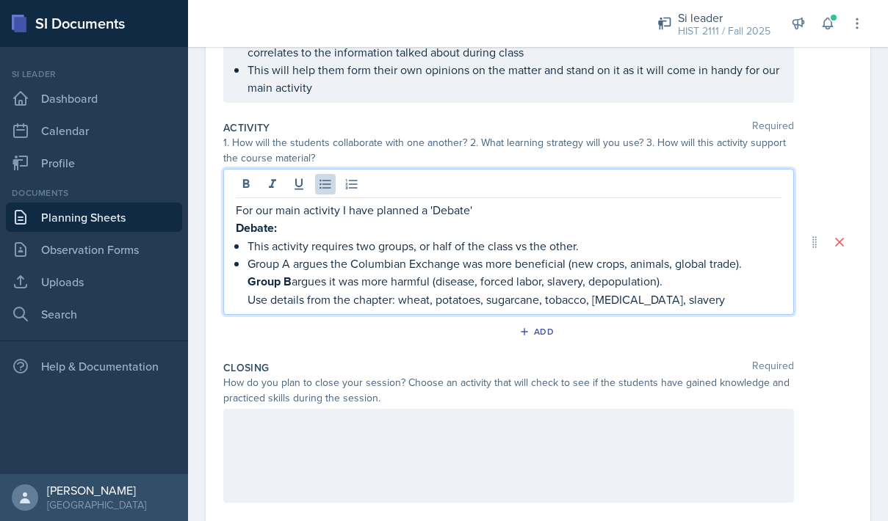
click at [758, 270] on p "Group A argues the Columbian Exchange was more beneficial (new crops, animals, …" at bounding box center [514, 264] width 534 height 18
drag, startPoint x: 758, startPoint y: 270, endPoint x: 581, endPoint y: 261, distance: 177.2
click at [581, 261] on p "Group A argues the Columbian Exchange was more beneficial (new crops, animals, …" at bounding box center [514, 264] width 534 height 18
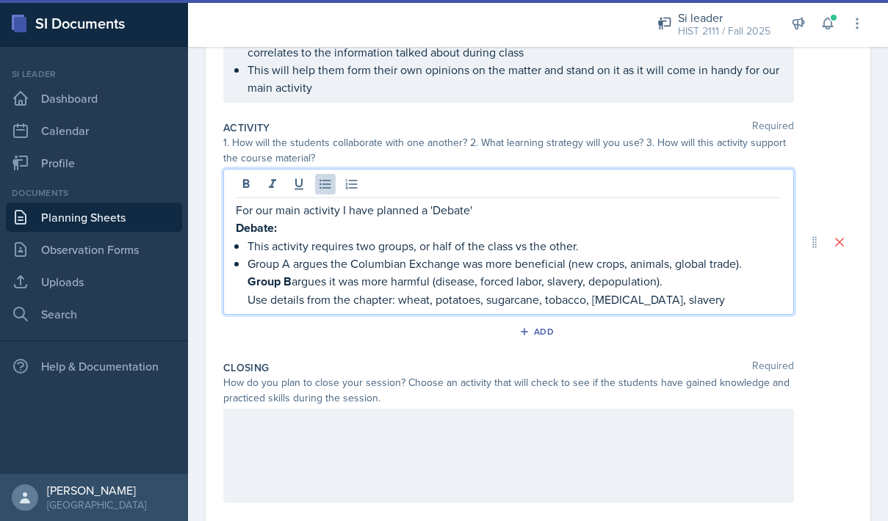
click at [248, 284] on strong "Group B" at bounding box center [269, 281] width 44 height 17
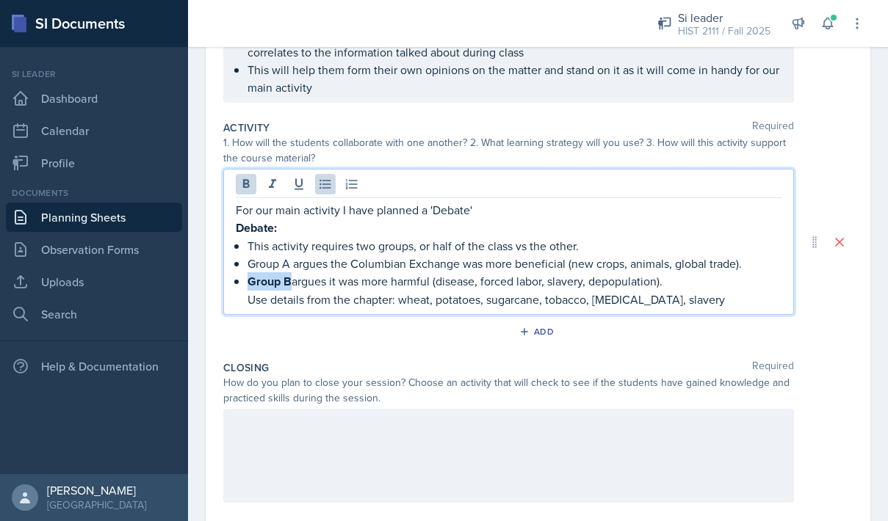
drag, startPoint x: 290, startPoint y: 286, endPoint x: 244, endPoint y: 284, distance: 45.5
click at [244, 284] on div "For our main activity I have planned a 'Debate' Debate: This activity requires …" at bounding box center [509, 254] width 546 height 107
click at [383, 280] on p "Group B argues it was more harmful (disease, forced labor, slavery, depopulatio…" at bounding box center [514, 281] width 534 height 18
click at [247, 297] on p "Use details from the chapter: wheat, potatoes, sugarcane, tobacco, [MEDICAL_DAT…" at bounding box center [514, 299] width 534 height 18
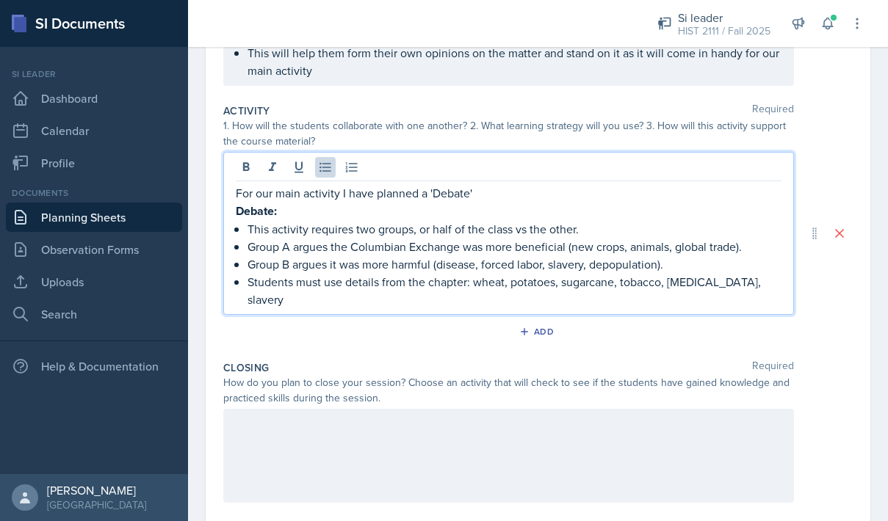
scroll to position [303, 0]
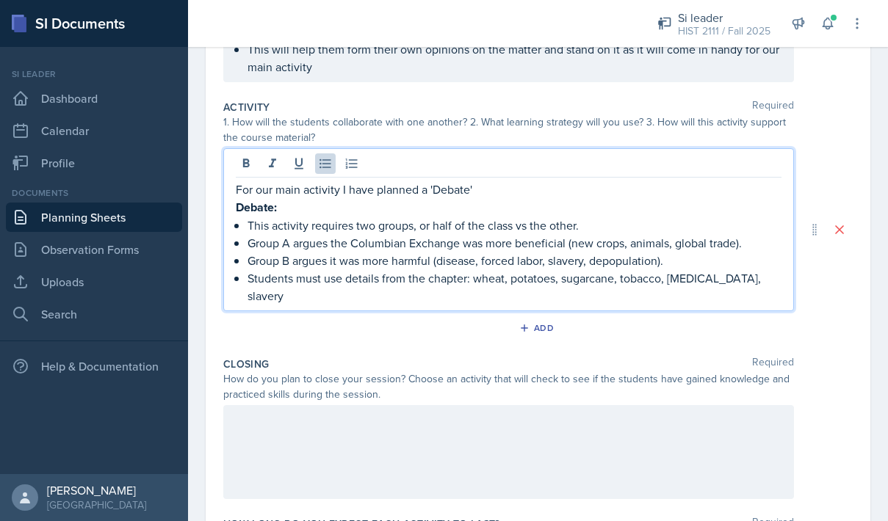
click at [759, 279] on p "Students must use details from the chapter: wheat, potatoes, sugarcane, tobacco…" at bounding box center [514, 286] width 534 height 35
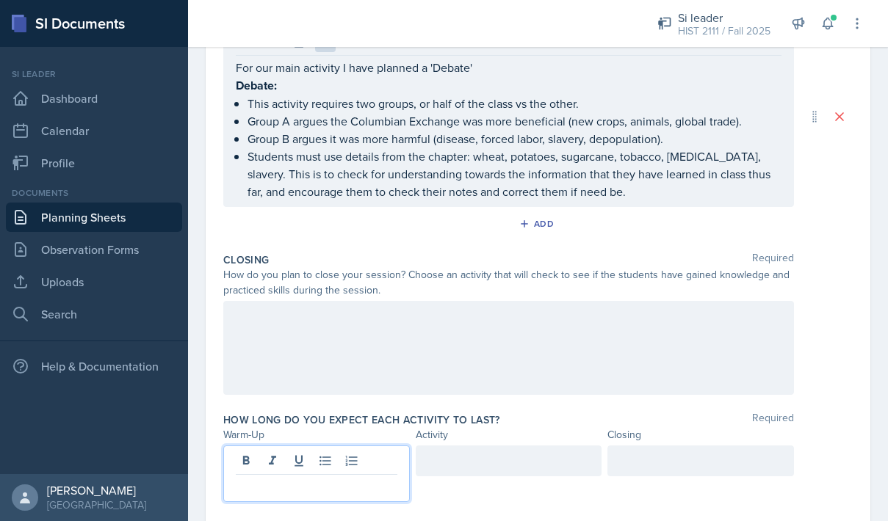
scroll to position [425, 0]
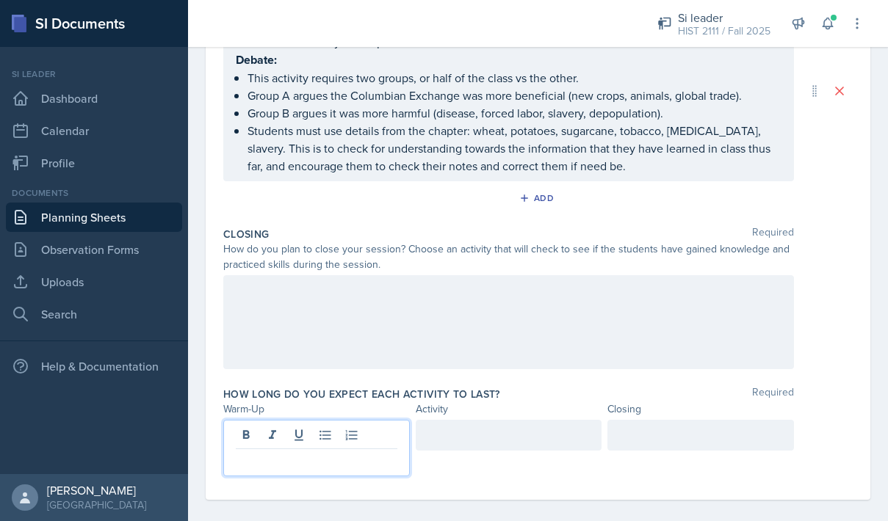
click at [271, 460] on p at bounding box center [317, 461] width 162 height 18
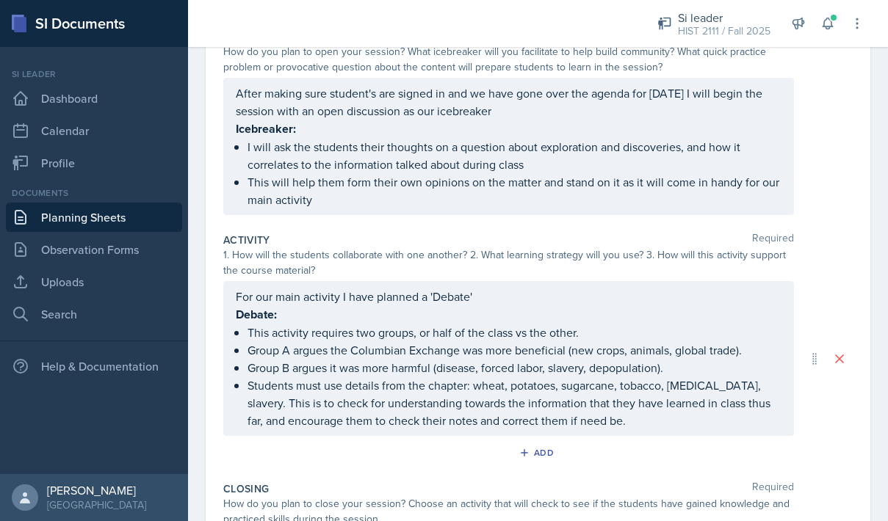
scroll to position [438, 0]
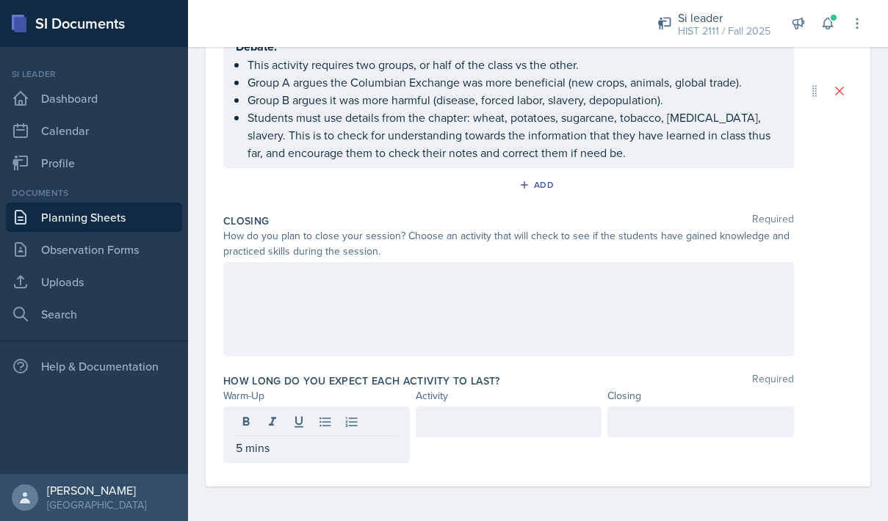
click at [508, 430] on div at bounding box center [509, 422] width 186 height 31
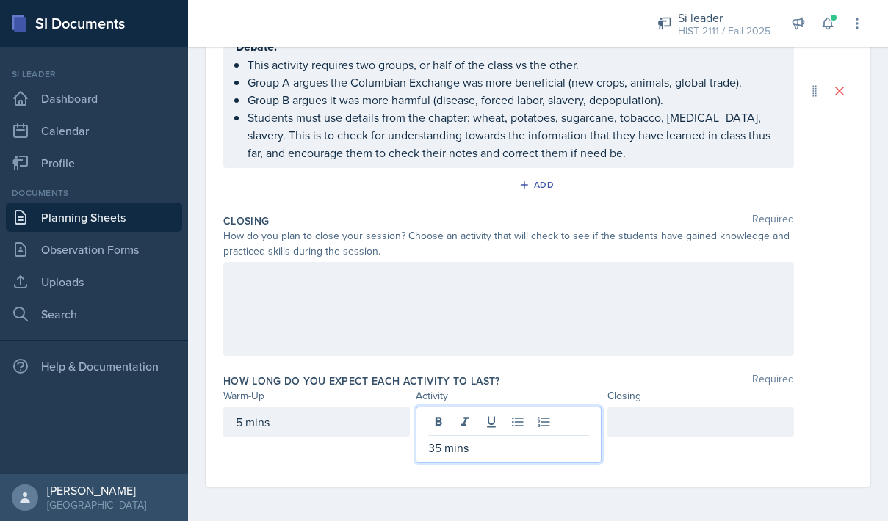
click at [687, 425] on div at bounding box center [700, 422] width 186 height 31
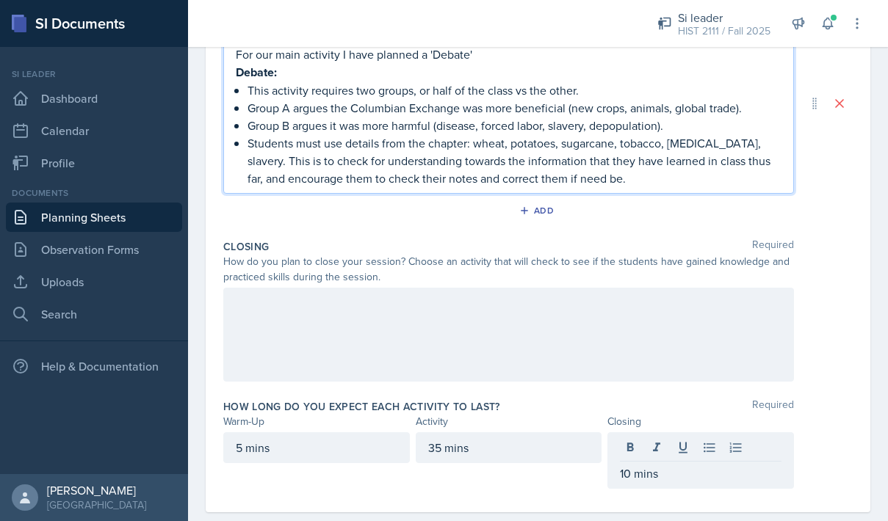
click at [612, 155] on p "Students must use details from the chapter: wheat, potatoes, sugarcane, tobacco…" at bounding box center [514, 160] width 534 height 53
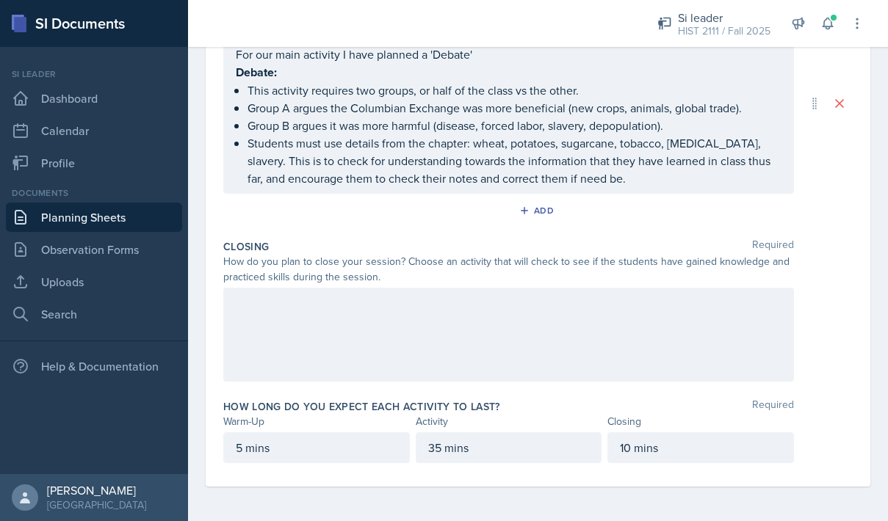
click at [562, 325] on div at bounding box center [508, 335] width 570 height 94
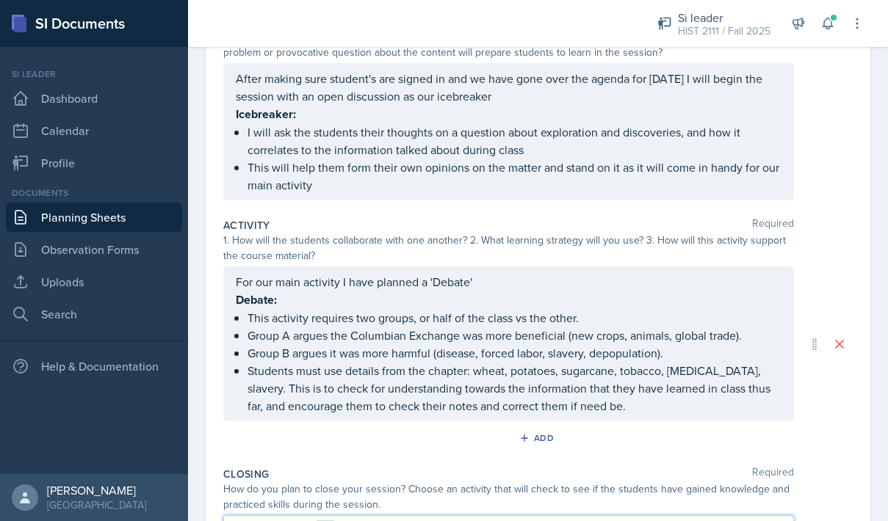
scroll to position [56, 0]
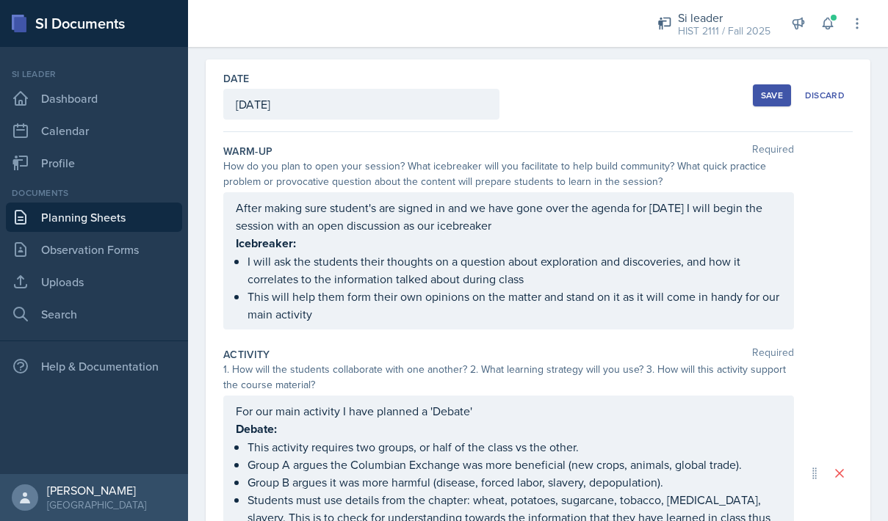
click at [777, 104] on button "Save" at bounding box center [772, 95] width 38 height 22
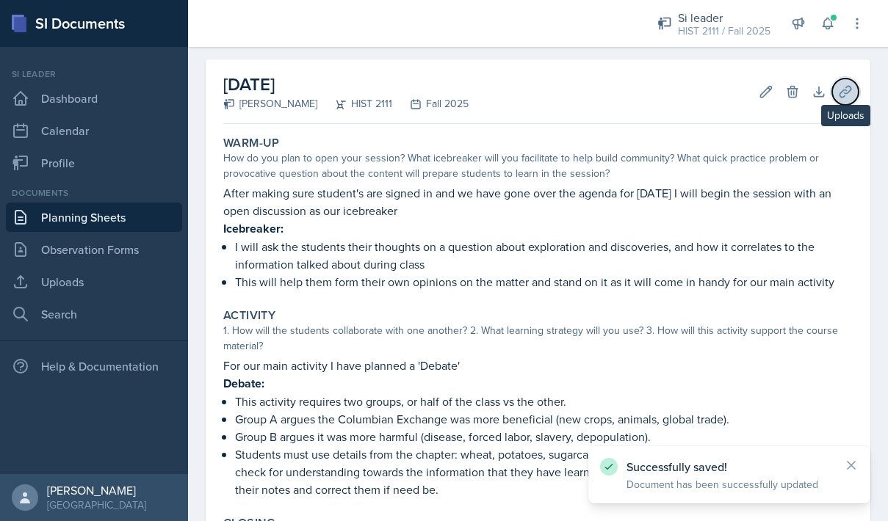
click at [847, 94] on icon at bounding box center [845, 91] width 15 height 15
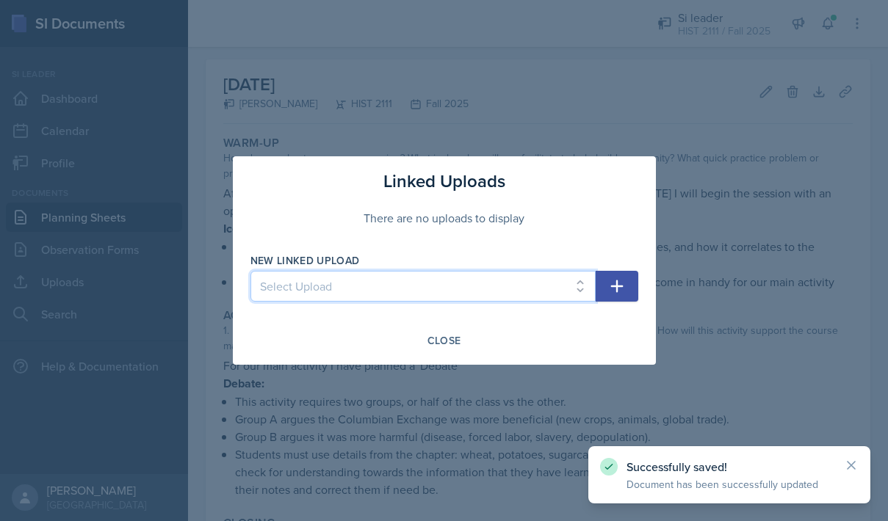
click at [501, 292] on select "Select Upload MOCK SESSON HIST 2111: [DATE] HIST 2111: [DATE]" at bounding box center [422, 286] width 345 height 31
select select "6648d658-66e1-4506-9761-8843b5474be5"
click at [250, 271] on select "Select Upload MOCK SESSON HIST 2111: [DATE] HIST 2111: [DATE]" at bounding box center [422, 286] width 345 height 31
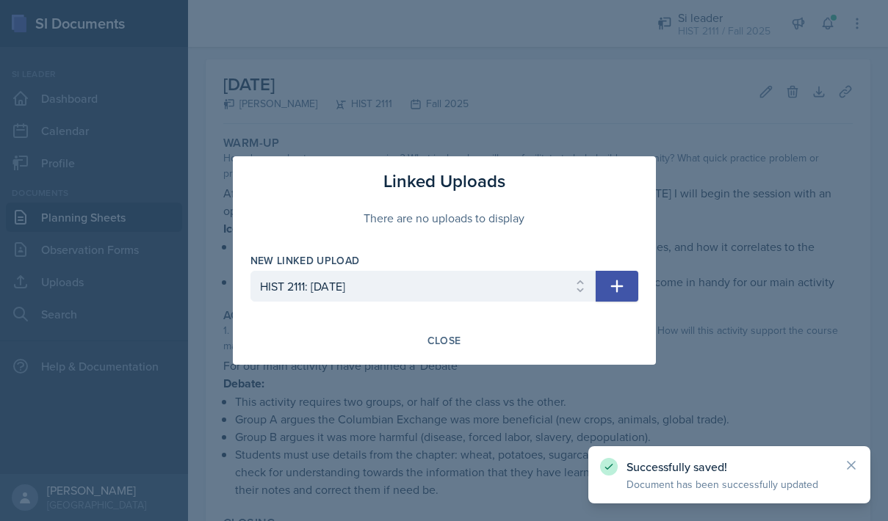
click at [613, 283] on icon "button" at bounding box center [617, 287] width 18 height 18
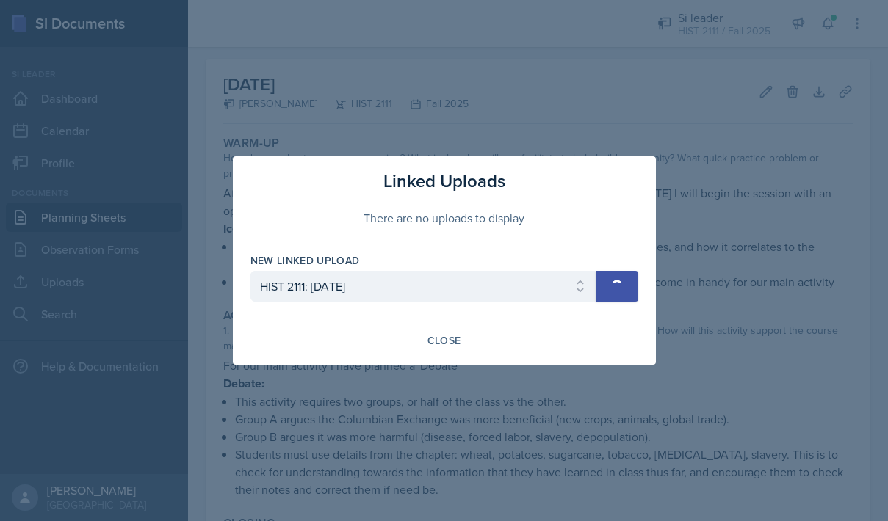
select select
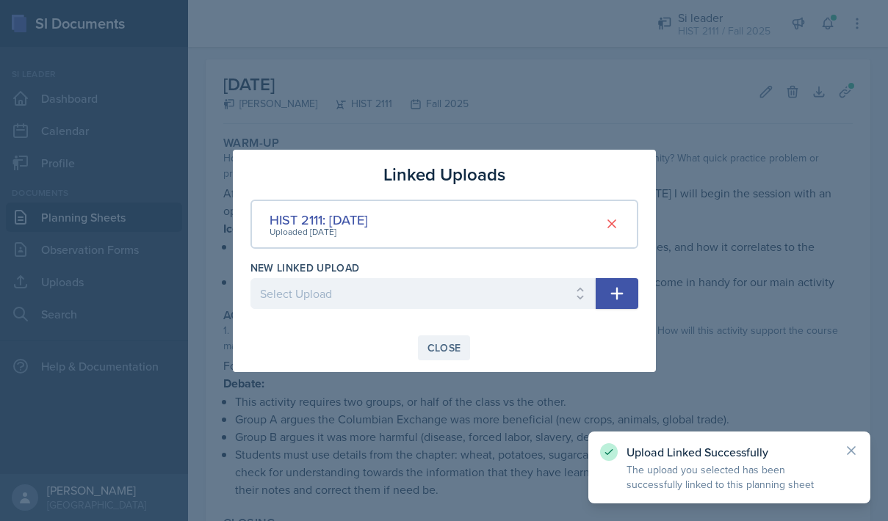
click at [436, 339] on button "Close" at bounding box center [444, 348] width 53 height 25
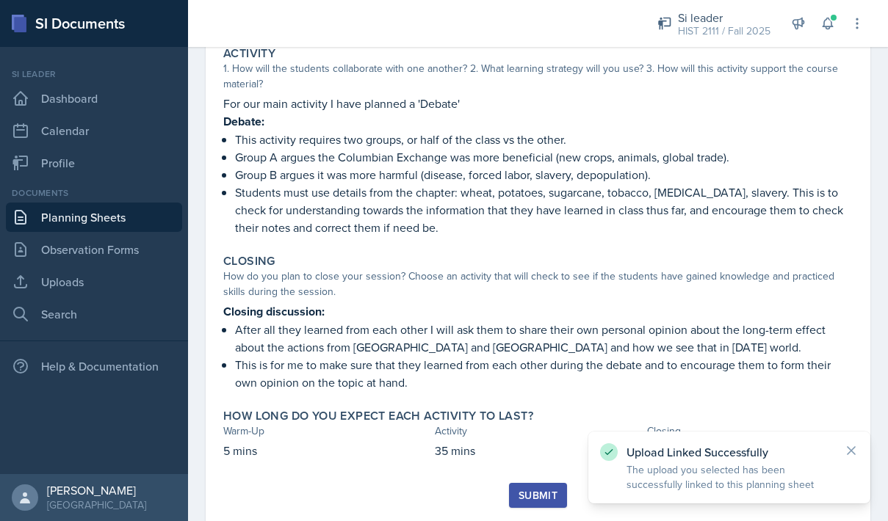
scroll to position [356, 0]
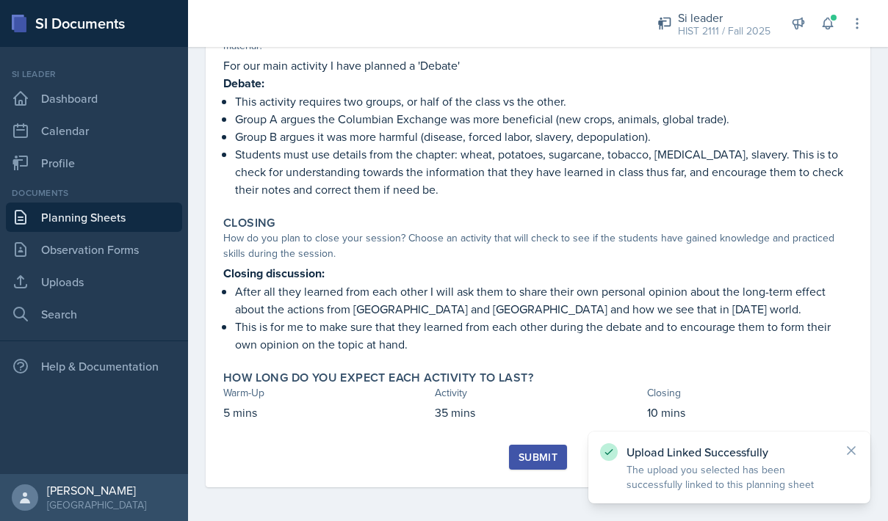
click at [519, 454] on div "Submit" at bounding box center [537, 458] width 39 height 12
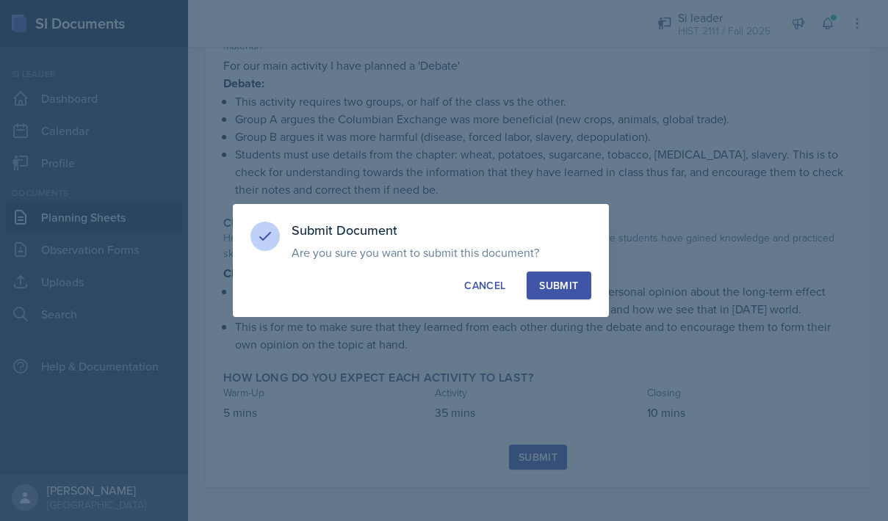
click at [576, 275] on button "Submit" at bounding box center [558, 286] width 64 height 28
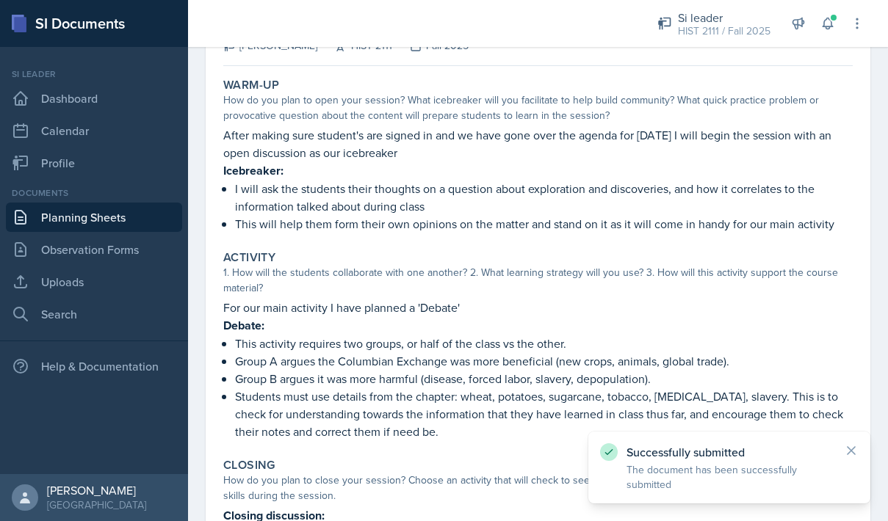
scroll to position [0, 0]
